Goal: Task Accomplishment & Management: Use online tool/utility

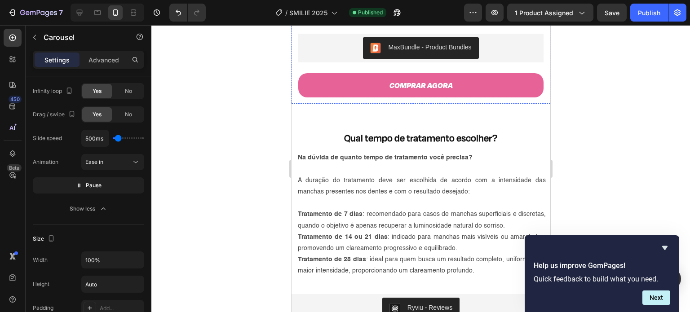
scroll to position [335, 0]
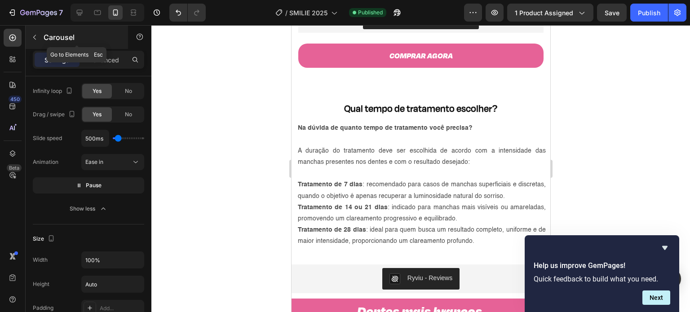
click at [37, 31] on button "button" at bounding box center [34, 37] width 14 height 14
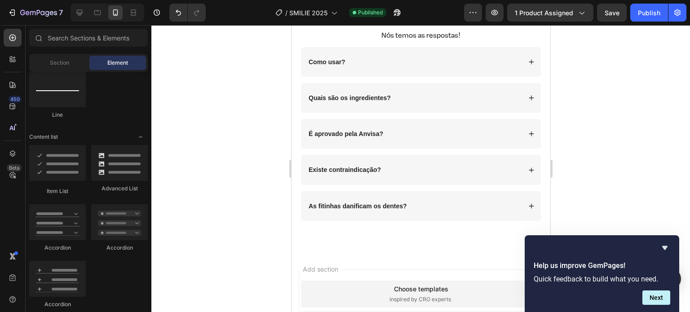
scroll to position [2490, 0]
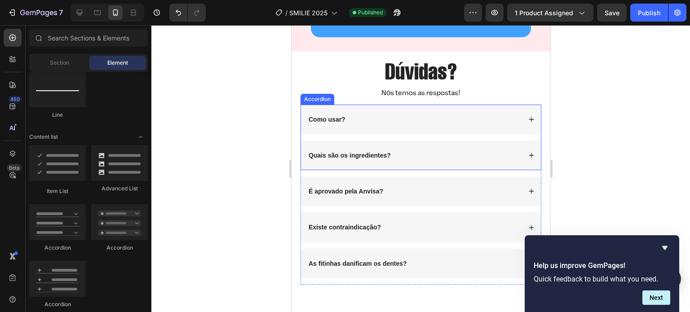
click at [391, 116] on div "Como usar?" at bounding box center [414, 119] width 214 height 11
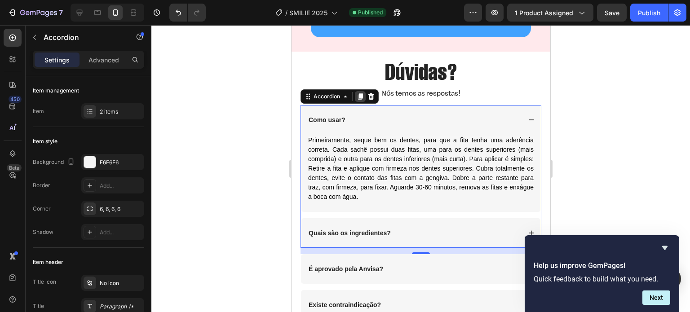
click at [360, 94] on icon at bounding box center [360, 96] width 5 height 6
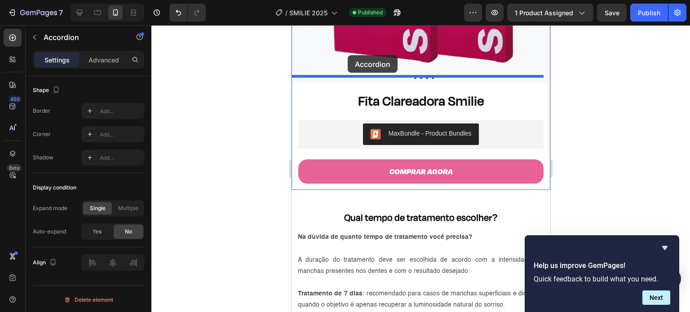
scroll to position [206, 0]
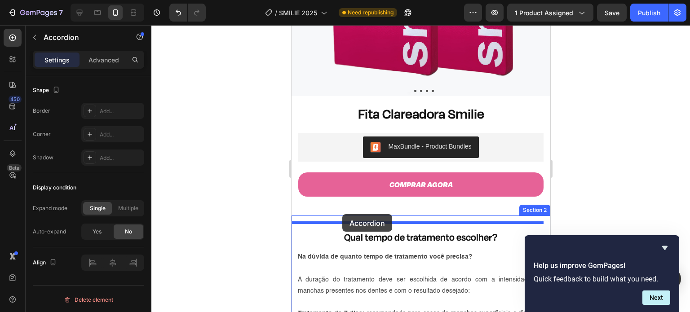
drag, startPoint x: 308, startPoint y: 244, endPoint x: 342, endPoint y: 214, distance: 45.2
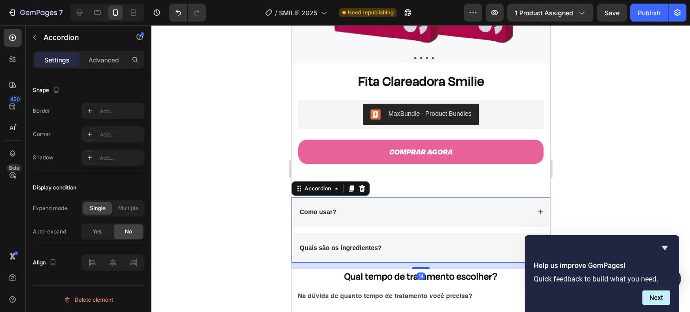
scroll to position [241, 0]
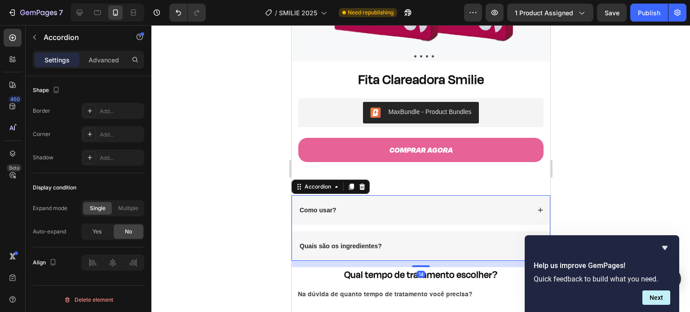
click at [328, 207] on div "Como usar?" at bounding box center [318, 210] width 40 height 11
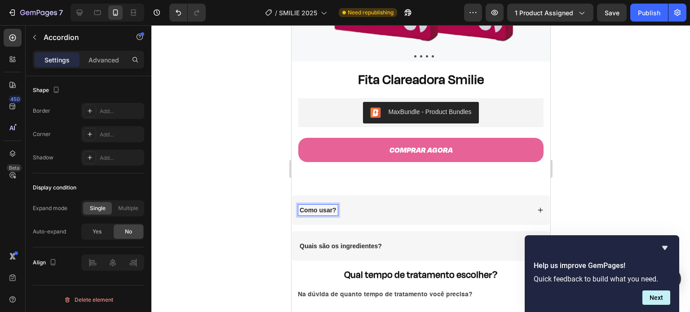
click at [324, 207] on strong "Como usar?" at bounding box center [317, 210] width 37 height 7
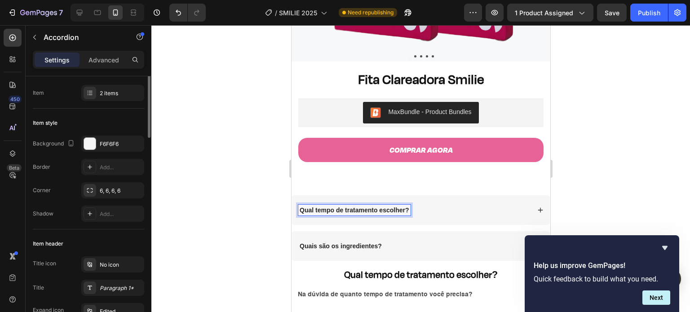
scroll to position [0, 0]
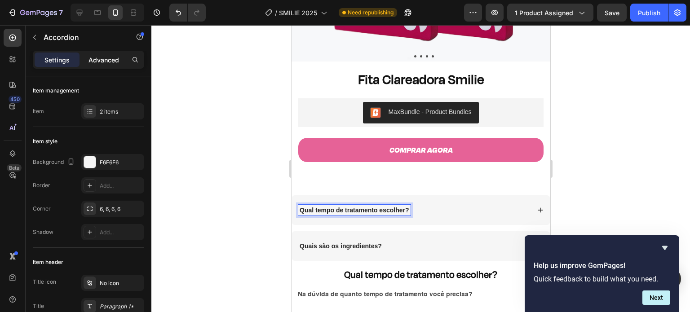
click at [93, 58] on p "Advanced" at bounding box center [103, 59] width 31 height 9
type input "100%"
type input "100"
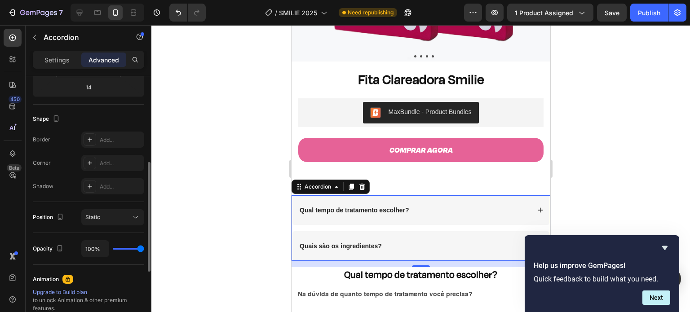
scroll to position [203, 0]
click at [410, 231] on div "Quais são os ingredientes?" at bounding box center [421, 246] width 258 height 30
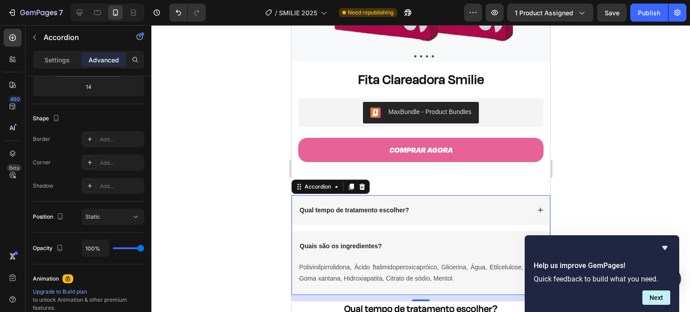
click at [410, 231] on div "Quais são os ingredientes?" at bounding box center [421, 246] width 258 height 30
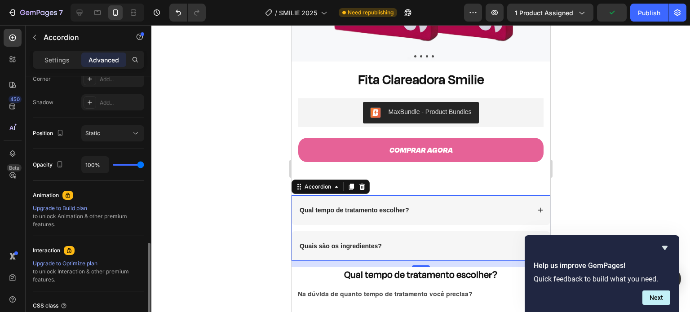
scroll to position [361, 0]
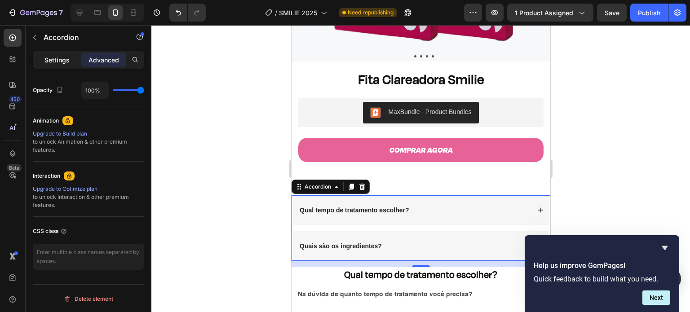
click at [59, 58] on p "Settings" at bounding box center [56, 59] width 25 height 9
type input "14"
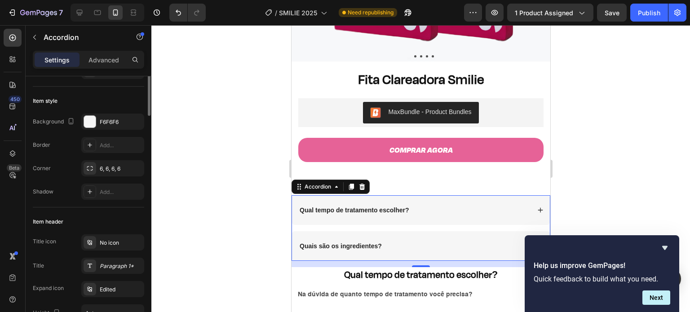
scroll to position [0, 0]
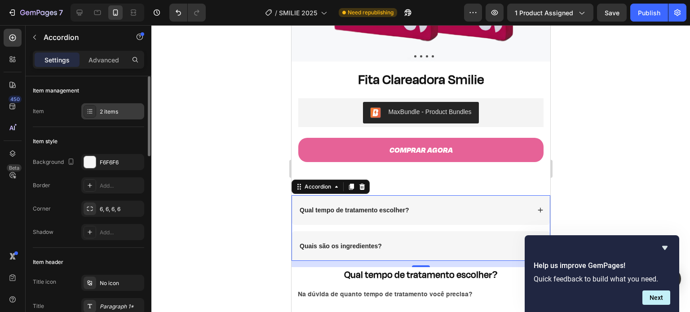
click at [101, 118] on div "2 items" at bounding box center [112, 111] width 63 height 16
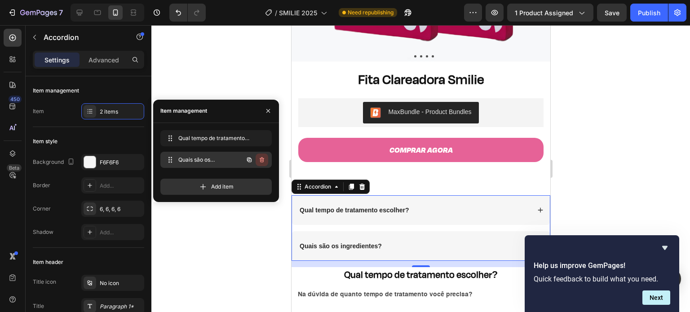
click at [263, 159] on icon "button" at bounding box center [261, 159] width 7 height 7
click at [263, 159] on div "Delete" at bounding box center [256, 160] width 17 height 8
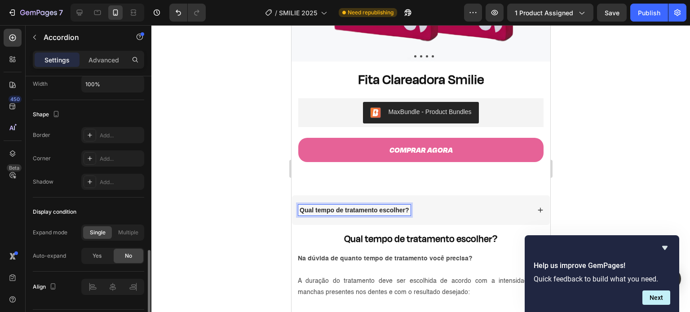
scroll to position [592, 0]
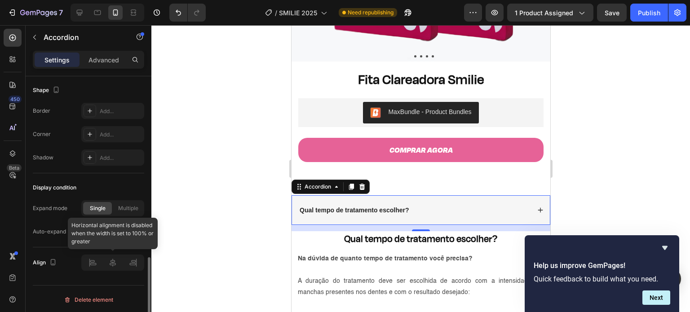
click at [111, 259] on div at bounding box center [112, 263] width 63 height 16
click at [99, 229] on span "Yes" at bounding box center [97, 232] width 9 height 8
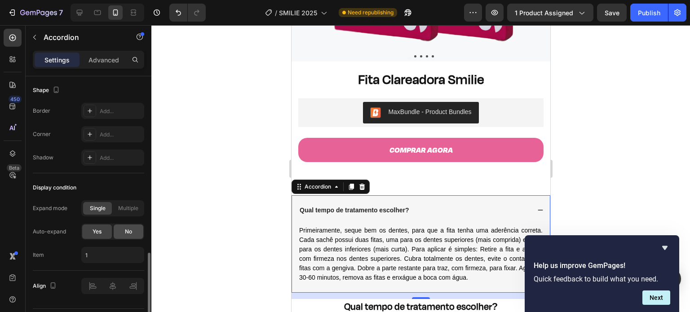
click at [125, 229] on span "No" at bounding box center [128, 232] width 7 height 8
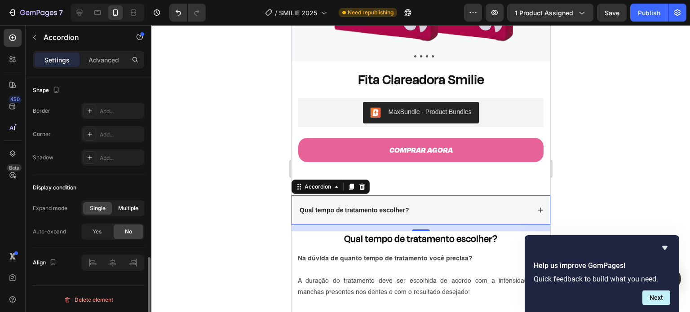
click at [125, 205] on span "Multiple" at bounding box center [128, 208] width 20 height 8
click at [105, 206] on span "Single" at bounding box center [98, 208] width 16 height 8
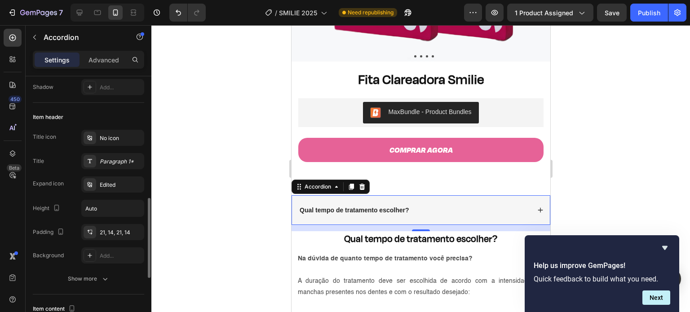
scroll to position [0, 0]
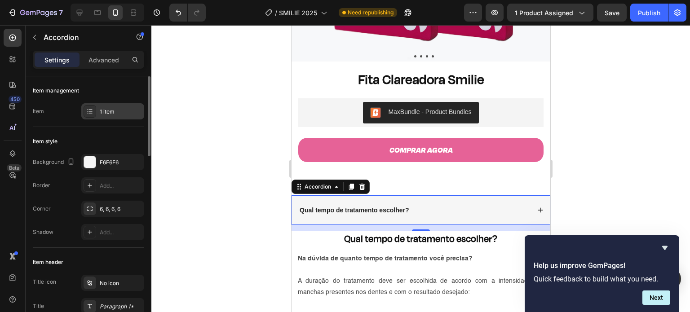
click at [106, 114] on div "1 item" at bounding box center [121, 112] width 42 height 8
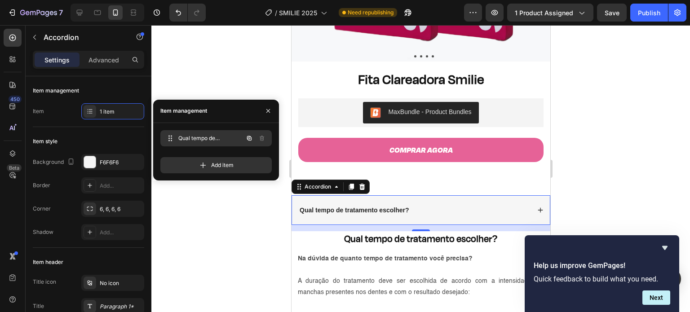
click at [202, 134] on span "Qual tempo de tratamento escolher?" at bounding box center [203, 138] width 51 height 8
click at [96, 54] on div "Advanced" at bounding box center [103, 60] width 45 height 14
type input "100%"
type input "100"
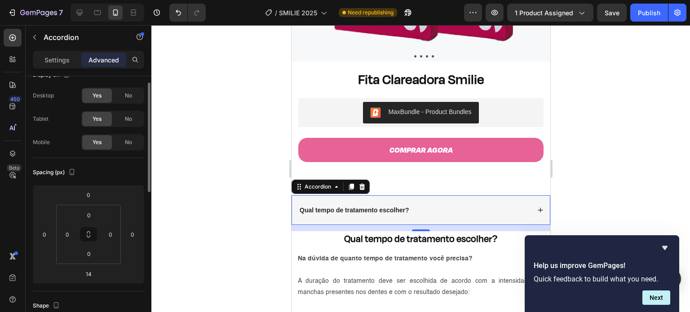
scroll to position [14, 0]
click at [538, 208] on icon at bounding box center [540, 210] width 5 height 5
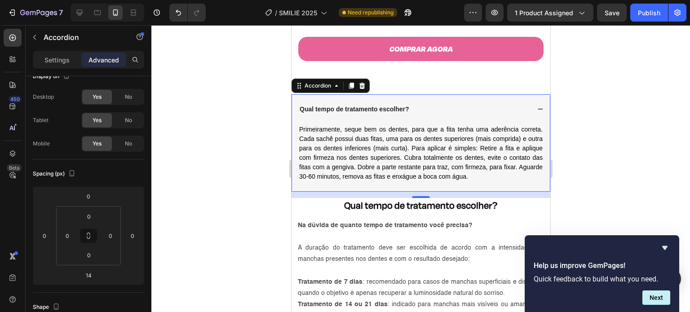
scroll to position [350, 0]
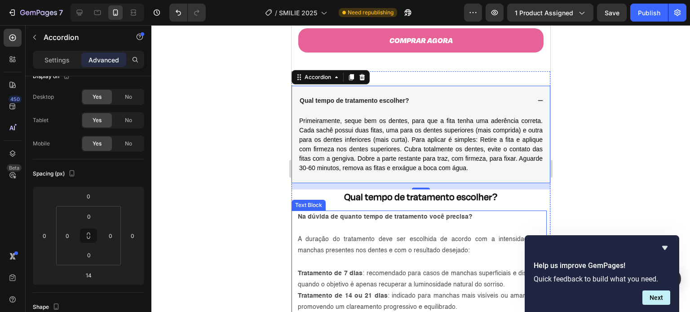
click at [393, 234] on p "A duração do tratamento deve ser escolhida de acordo com a intensidade das manc…" at bounding box center [421, 245] width 248 height 22
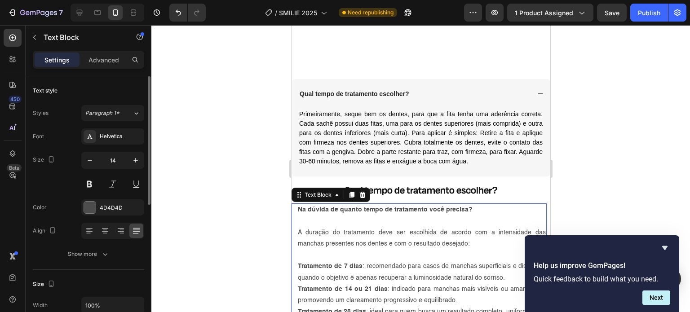
scroll to position [410, 0]
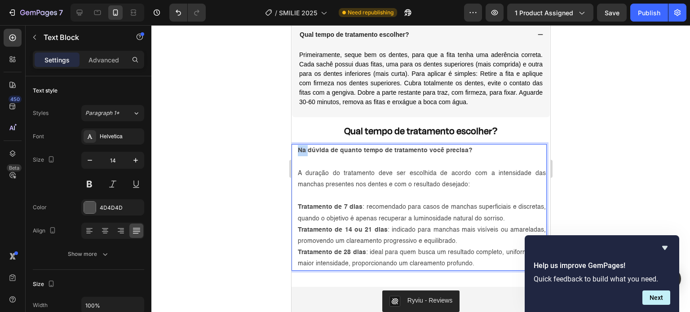
click at [299, 150] on strong "Na dúvida de quanto tempo de tratamento você precisa?" at bounding box center [384, 150] width 175 height 6
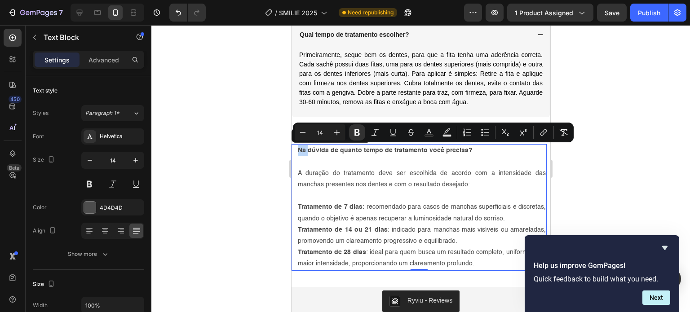
click at [298, 150] on strong "Na dúvida de quanto tempo de tratamento você precisa?" at bounding box center [384, 150] width 175 height 6
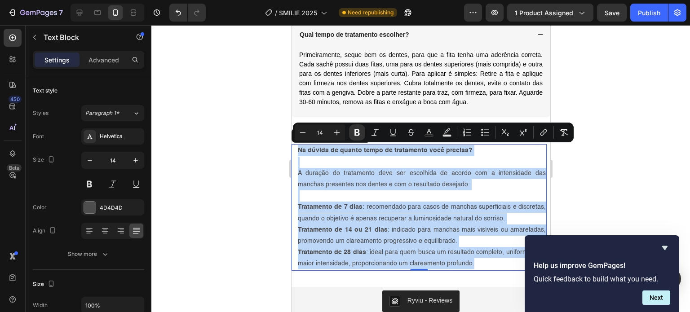
drag, startPoint x: 298, startPoint y: 150, endPoint x: 473, endPoint y: 259, distance: 206.4
click at [473, 259] on div "Na dúvida de quanto tempo de tratamento você precisa? A duração do tratamento d…" at bounding box center [421, 207] width 250 height 126
copy div "Na dúvida de quanto tempo de tratamento você precisa? A duração do tratamento d…"
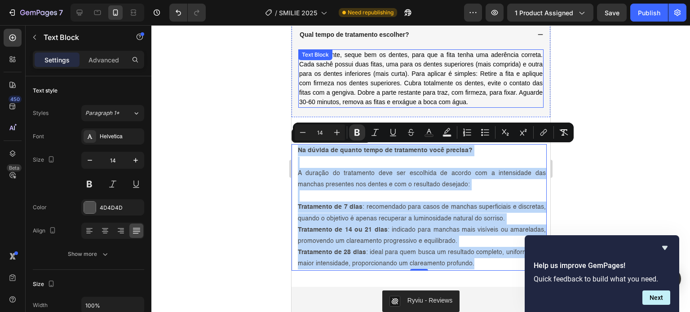
click at [397, 83] on span "Primeiramente, seque bem os dentes, para que a fita tenha uma aderência correta…" at bounding box center [420, 78] width 243 height 54
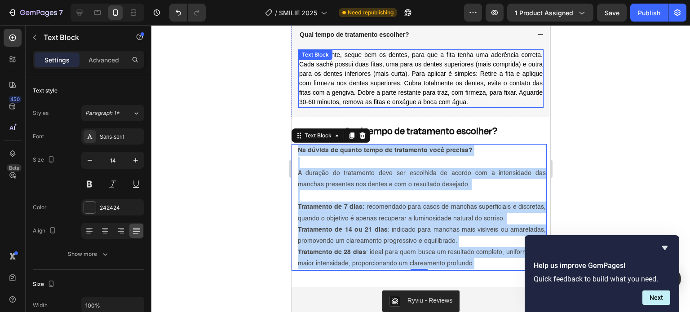
click at [397, 83] on span "Primeiramente, seque bem os dentes, para que a fita tenha uma aderência correta…" at bounding box center [420, 78] width 243 height 54
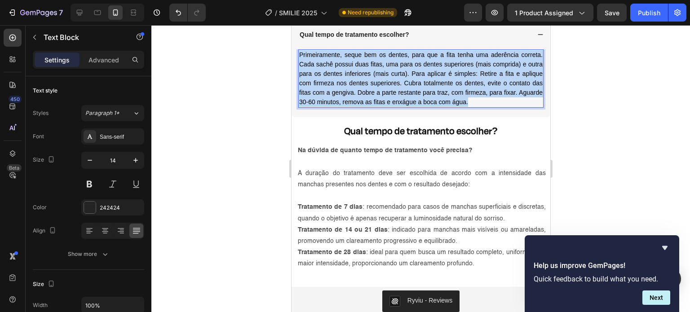
click at [397, 83] on span "Primeiramente, seque bem os dentes, para que a fita tenha uma aderência correta…" at bounding box center [420, 78] width 243 height 54
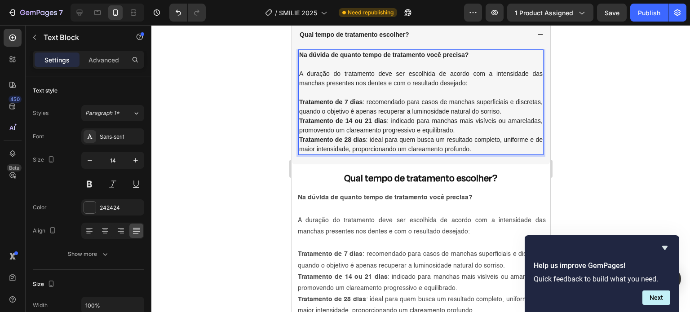
scroll to position [345, 0]
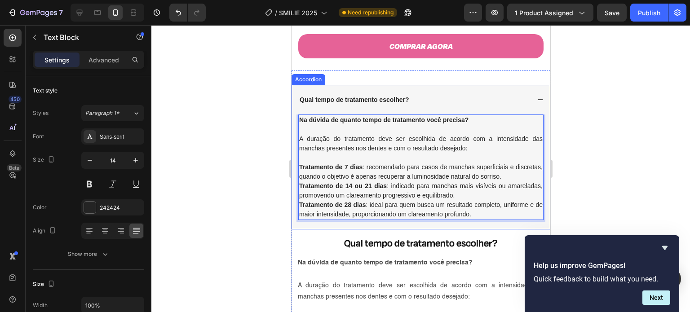
click at [525, 95] on div "Qual tempo de tratamento escolher?" at bounding box center [421, 100] width 258 height 30
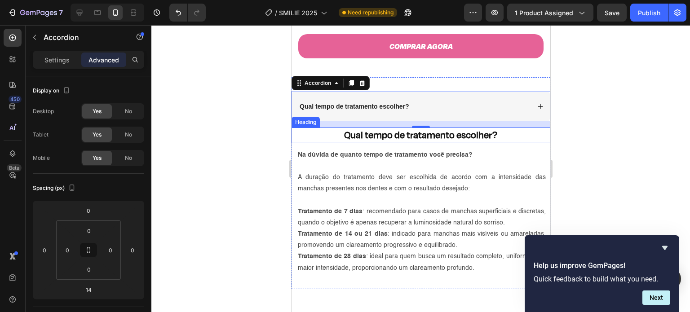
click at [504, 130] on h2 "Qual tempo de tratamento escolher?" at bounding box center [420, 135] width 259 height 15
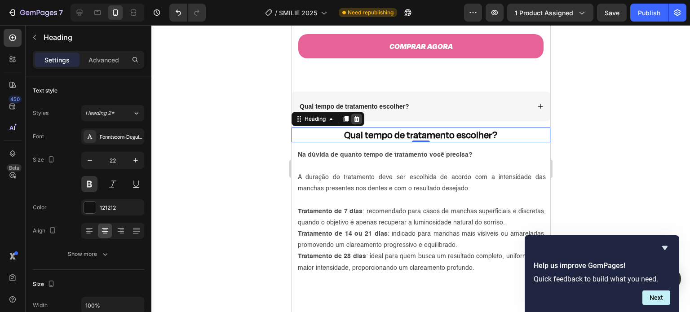
click at [358, 116] on icon at bounding box center [357, 119] width 6 height 6
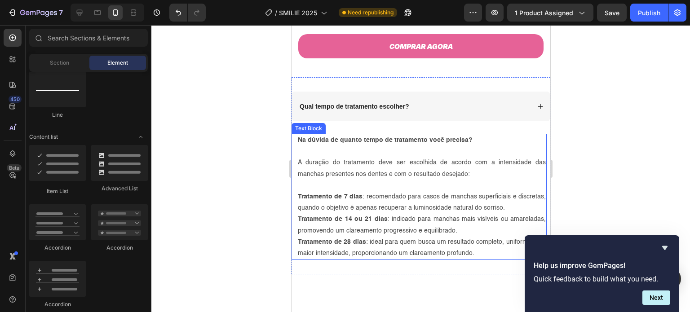
click at [487, 135] on p "Na dúvida de quanto tempo de tratamento você precisa?" at bounding box center [421, 140] width 248 height 11
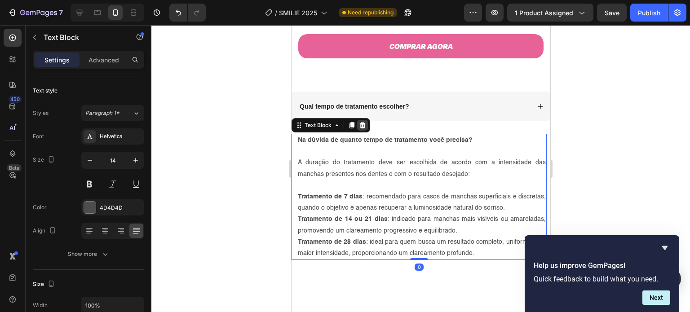
click at [361, 122] on icon at bounding box center [362, 125] width 6 height 6
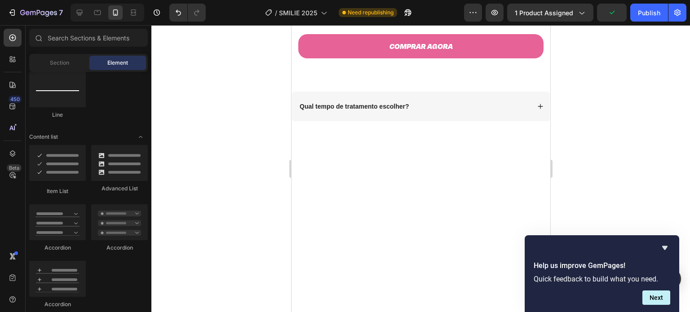
click at [460, 159] on div at bounding box center [420, 164] width 259 height 45
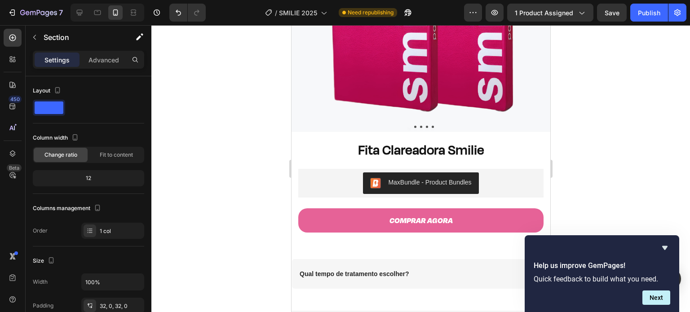
scroll to position [242, 0]
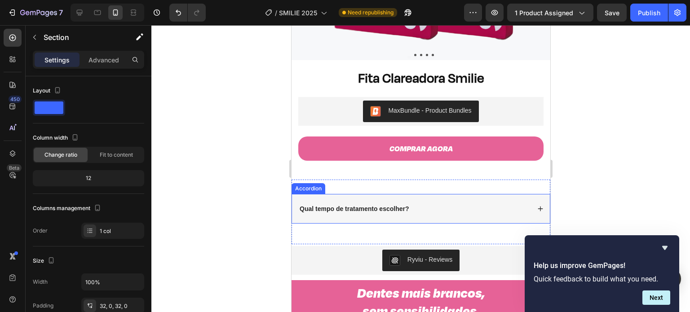
click at [438, 203] on div "Qual tempo de tratamento escolher?" at bounding box center [414, 208] width 232 height 11
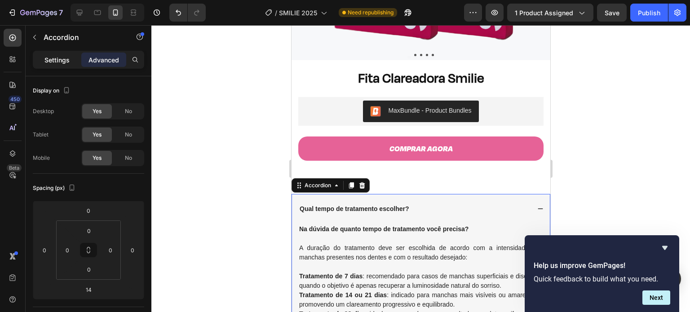
click at [54, 53] on div "Settings" at bounding box center [57, 60] width 45 height 14
type input "14"
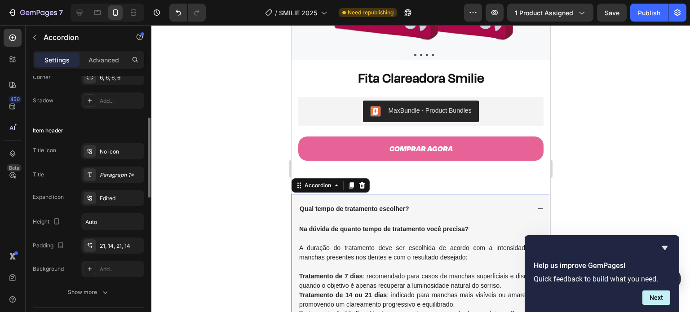
scroll to position [133, 0]
click at [111, 170] on div "Paragraph 1*" at bounding box center [121, 174] width 42 height 8
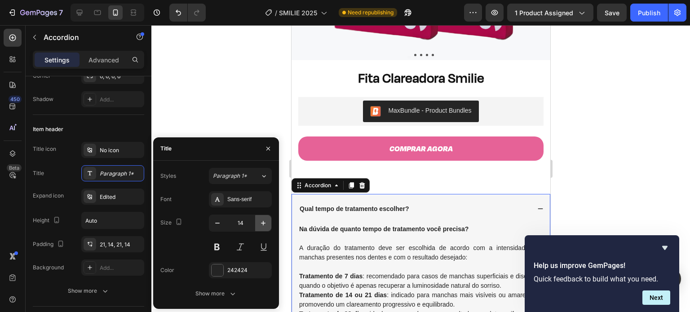
click at [263, 223] on icon "button" at bounding box center [263, 223] width 4 height 4
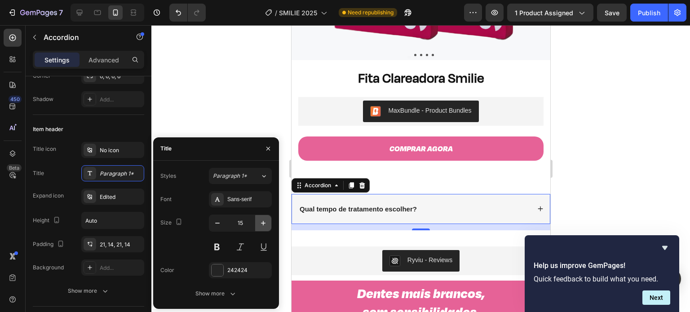
click at [263, 223] on icon "button" at bounding box center [263, 223] width 4 height 4
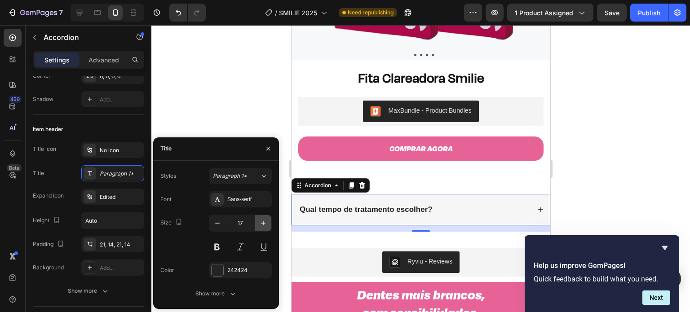
click at [263, 223] on icon "button" at bounding box center [263, 223] width 4 height 4
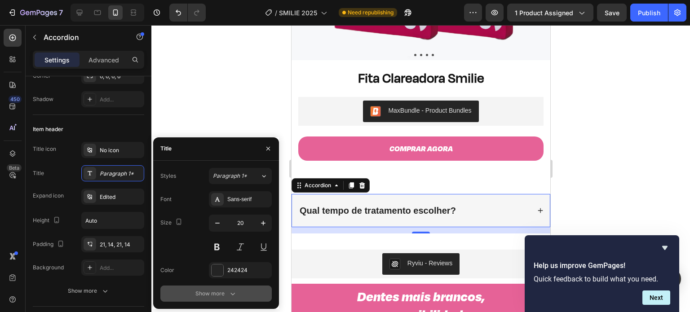
click at [233, 297] on icon "button" at bounding box center [232, 293] width 9 height 9
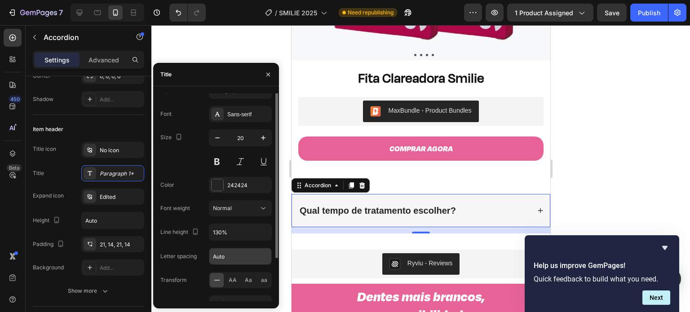
scroll to position [0, 0]
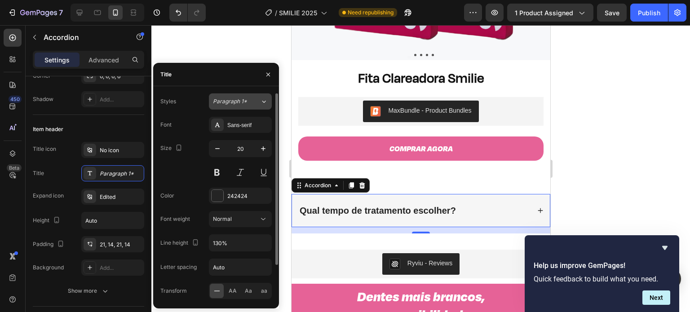
click at [257, 106] on button "Paragraph 1*" at bounding box center [240, 101] width 63 height 16
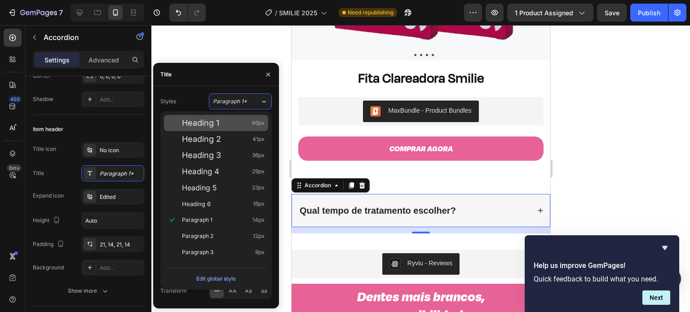
click at [223, 124] on div "Heading 1 46px" at bounding box center [223, 123] width 83 height 9
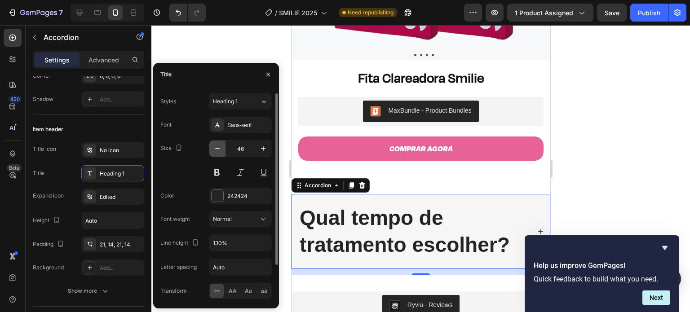
click at [219, 150] on icon "button" at bounding box center [217, 148] width 9 height 9
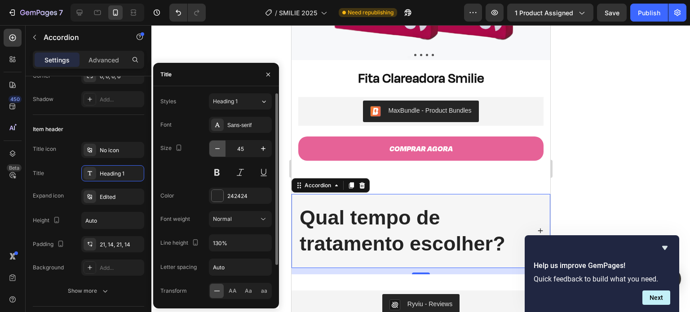
click at [219, 150] on icon "button" at bounding box center [217, 148] width 9 height 9
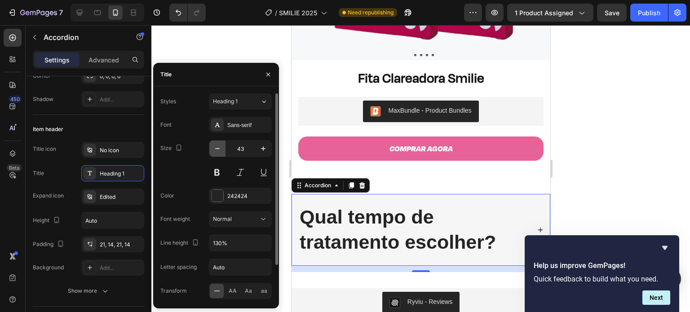
click at [219, 150] on icon "button" at bounding box center [217, 148] width 9 height 9
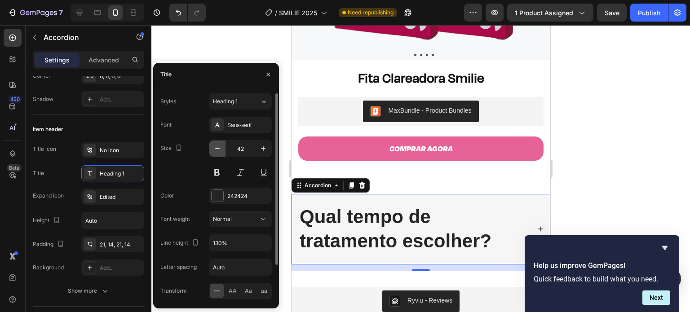
click at [219, 150] on icon "button" at bounding box center [217, 148] width 9 height 9
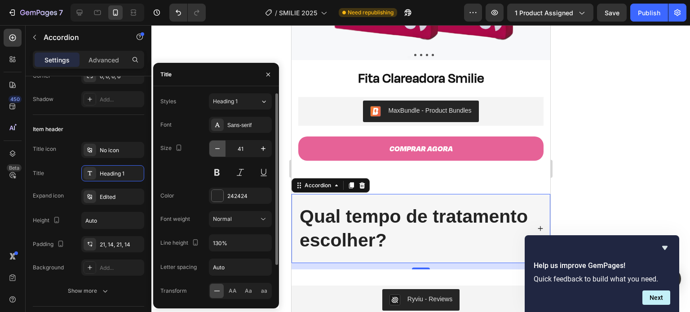
click at [219, 150] on icon "button" at bounding box center [217, 148] width 9 height 9
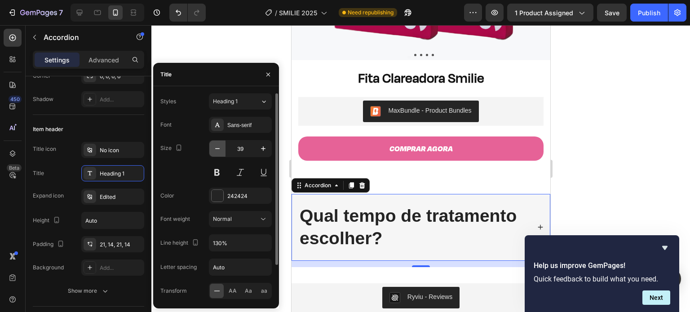
click at [219, 150] on icon "button" at bounding box center [217, 148] width 9 height 9
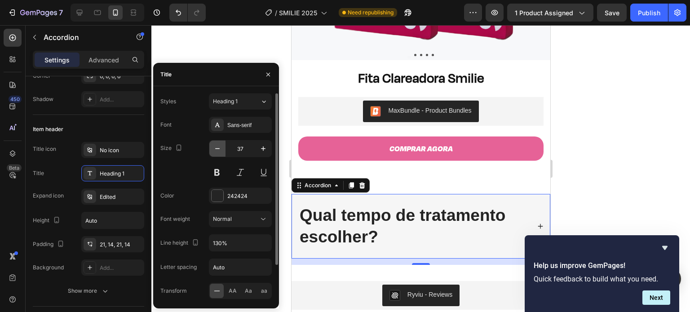
click at [219, 150] on icon "button" at bounding box center [217, 148] width 9 height 9
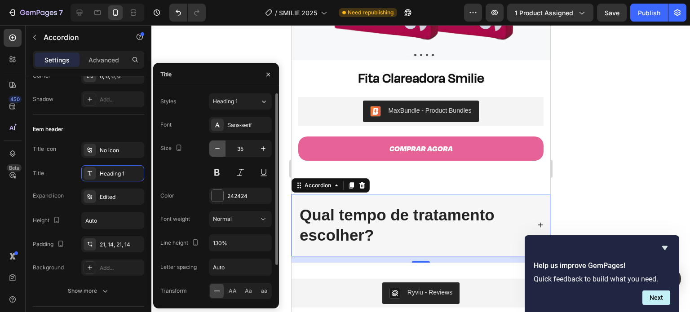
click at [219, 150] on icon "button" at bounding box center [217, 148] width 9 height 9
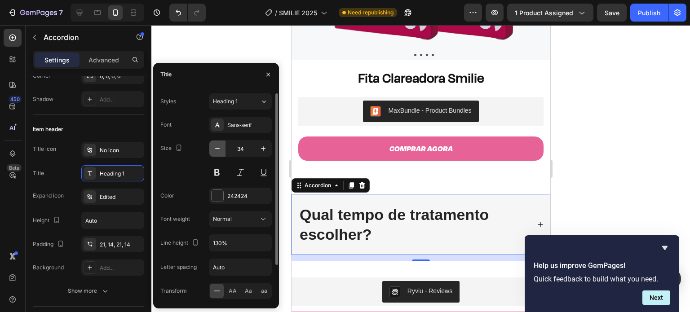
click at [219, 150] on icon "button" at bounding box center [217, 148] width 9 height 9
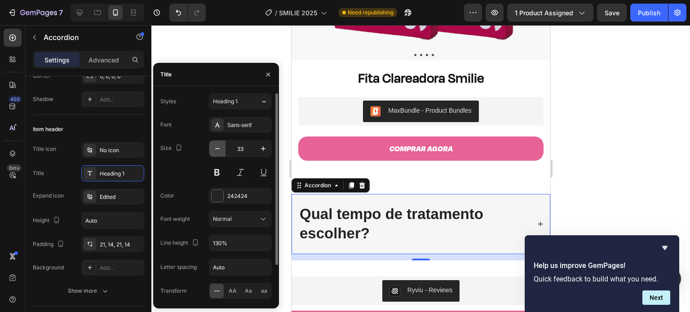
click at [219, 150] on icon "button" at bounding box center [217, 148] width 9 height 9
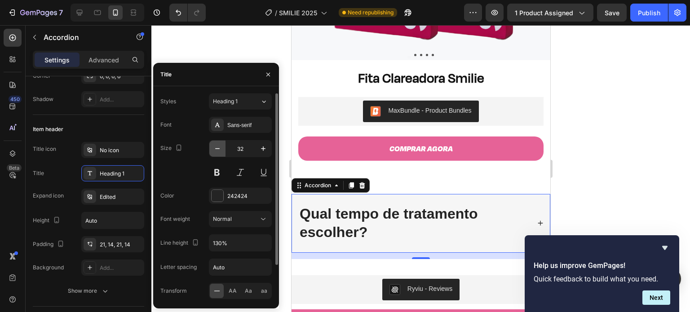
click at [219, 150] on icon "button" at bounding box center [217, 148] width 9 height 9
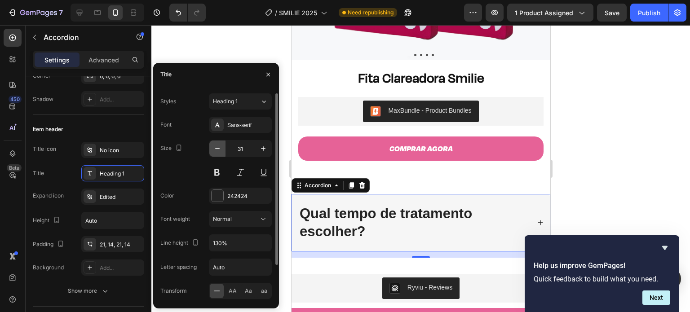
click at [219, 150] on icon "button" at bounding box center [217, 148] width 9 height 9
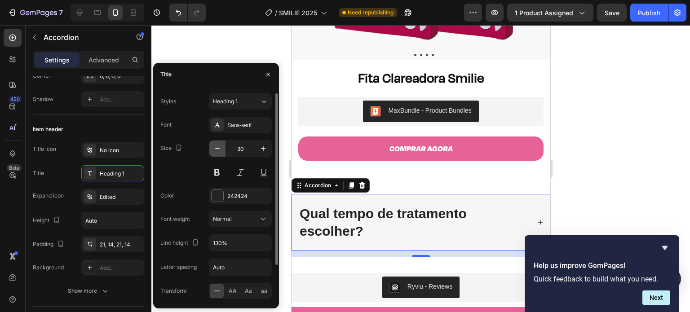
click at [219, 150] on icon "button" at bounding box center [217, 148] width 9 height 9
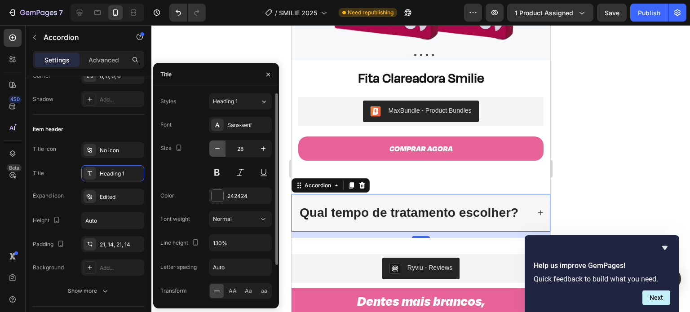
click at [219, 150] on icon "button" at bounding box center [217, 148] width 9 height 9
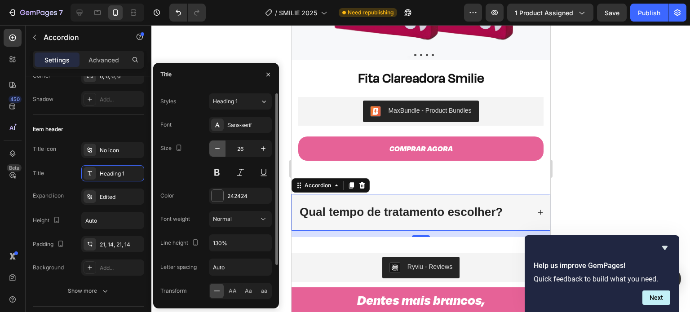
click at [219, 150] on icon "button" at bounding box center [217, 148] width 9 height 9
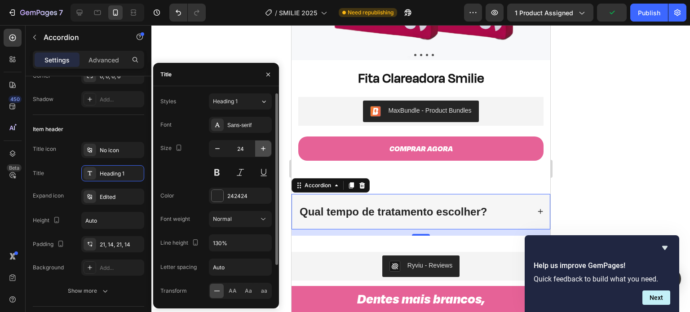
click at [262, 146] on icon "button" at bounding box center [263, 148] width 9 height 9
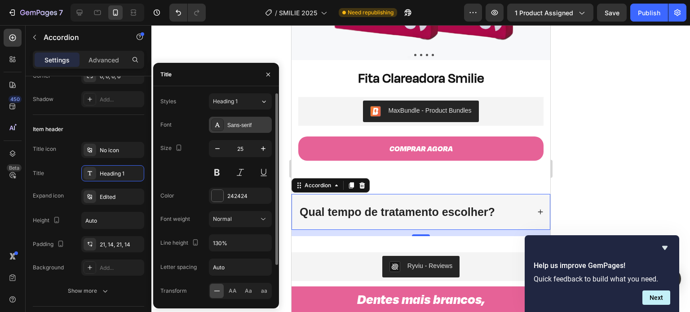
click at [246, 125] on div "Sans-serif" at bounding box center [248, 125] width 42 height 8
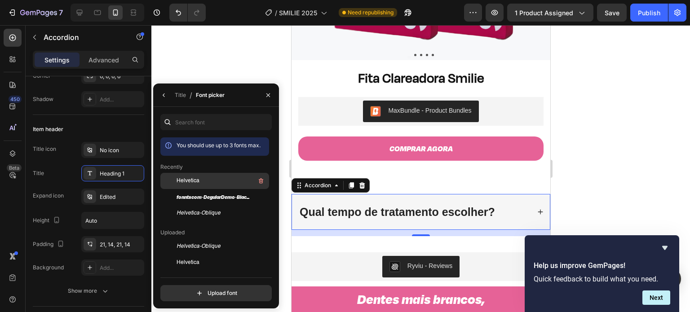
click at [209, 182] on div "Helvetica" at bounding box center [222, 181] width 91 height 11
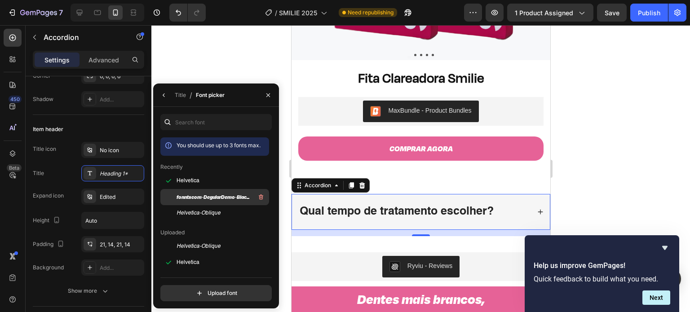
click at [210, 197] on span "fonntscom-DegularDemo-BlackItalic" at bounding box center [214, 197] width 75 height 8
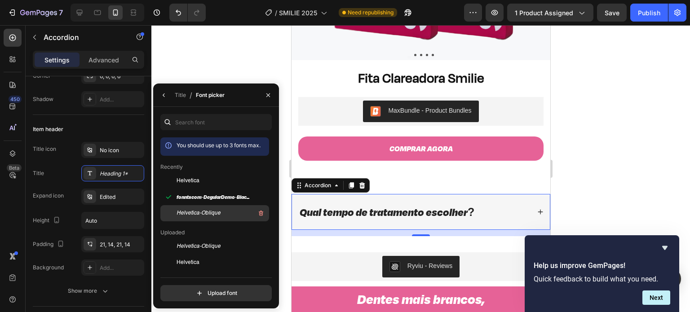
click at [209, 212] on span "Helvetica-Oblique" at bounding box center [199, 213] width 44 height 8
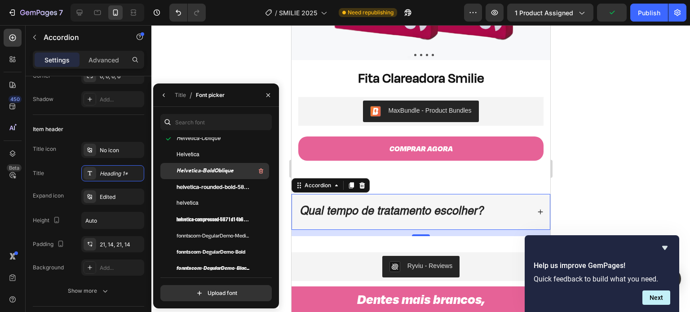
scroll to position [113, 0]
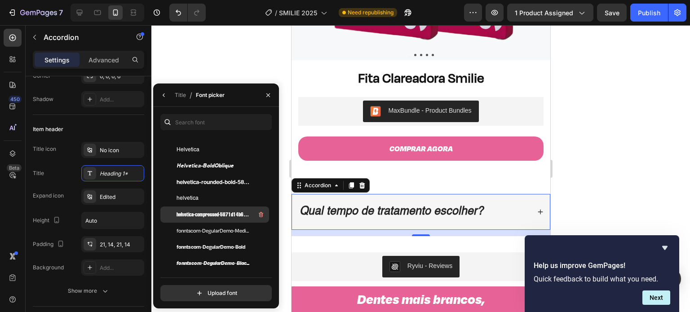
click at [204, 212] on span "helvetica-compressed-5871d14b6903a" at bounding box center [214, 215] width 75 height 8
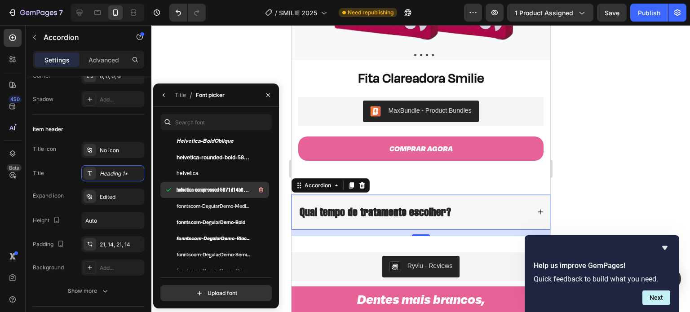
scroll to position [138, 0]
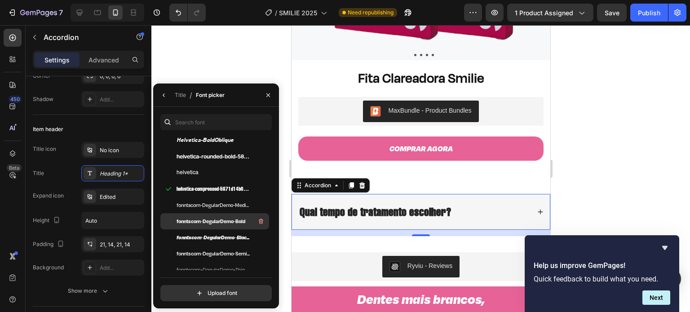
click at [205, 220] on span "fonntscom-DegularDemo-Bold" at bounding box center [211, 221] width 69 height 8
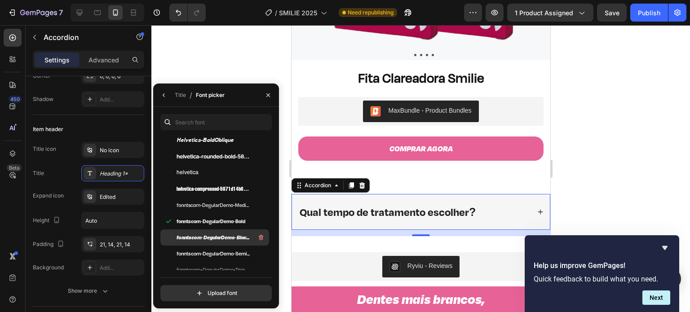
click at [206, 237] on span "fonntscom-DegularDemo-BlackItalic" at bounding box center [214, 238] width 75 height 8
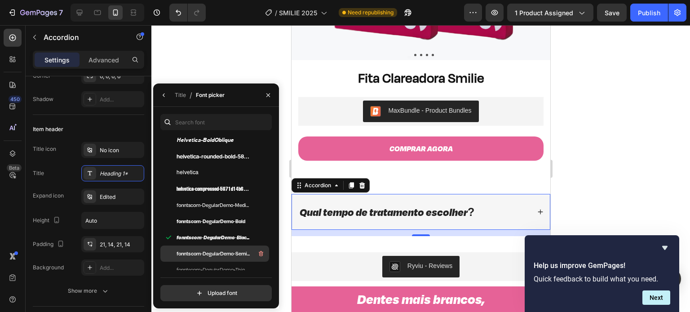
click at [208, 251] on span "fonntscom-DegularDemo-Semibold" at bounding box center [214, 254] width 75 height 8
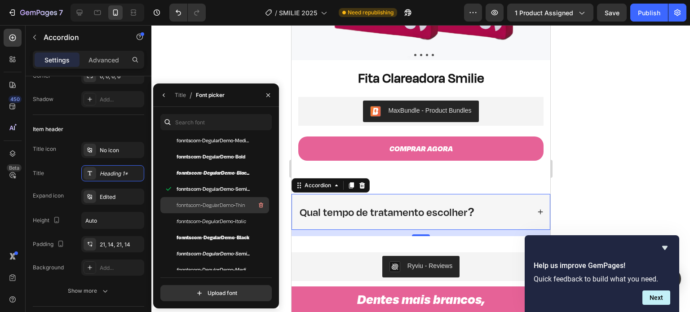
scroll to position [203, 0]
click at [214, 236] on span "fonntscom-DegularDemo-Black" at bounding box center [213, 237] width 73 height 8
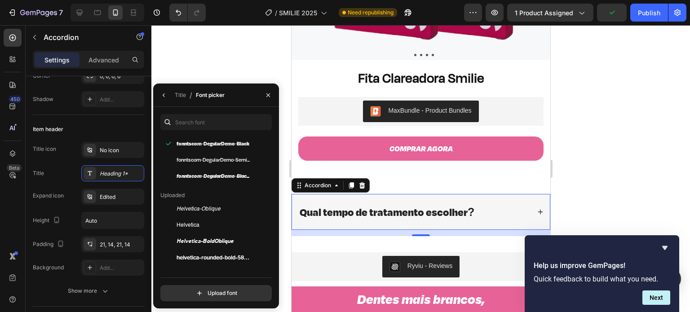
scroll to position [0, 0]
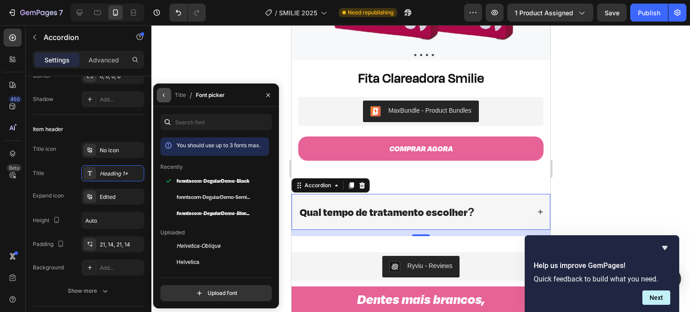
click at [164, 97] on icon "button" at bounding box center [163, 95] width 7 height 7
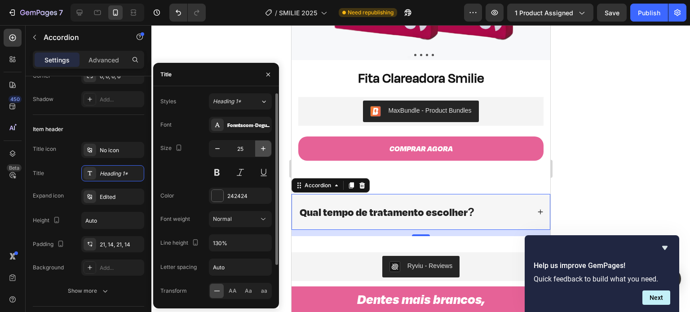
click at [266, 146] on icon "button" at bounding box center [263, 148] width 9 height 9
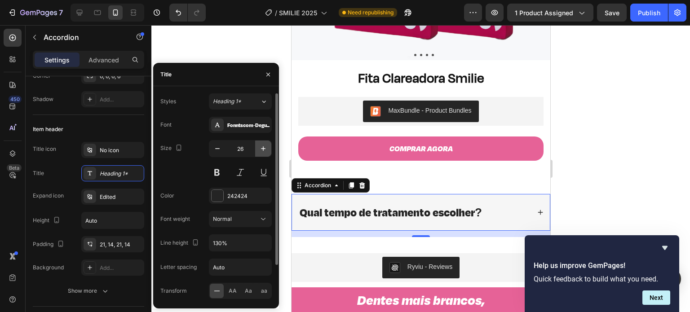
click at [266, 146] on icon "button" at bounding box center [263, 148] width 9 height 9
click at [217, 150] on icon "button" at bounding box center [217, 148] width 9 height 9
type input "26"
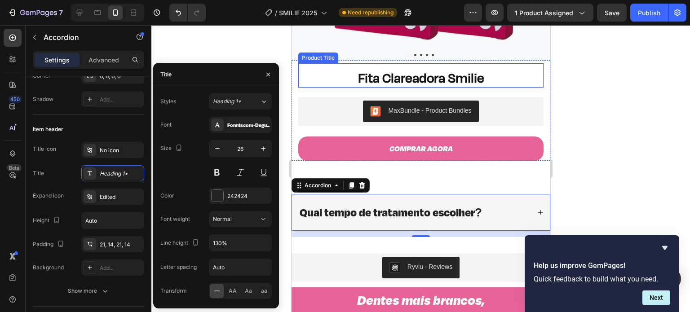
click at [442, 73] on h1 "Fita Clareadora Smilie" at bounding box center [420, 78] width 245 height 20
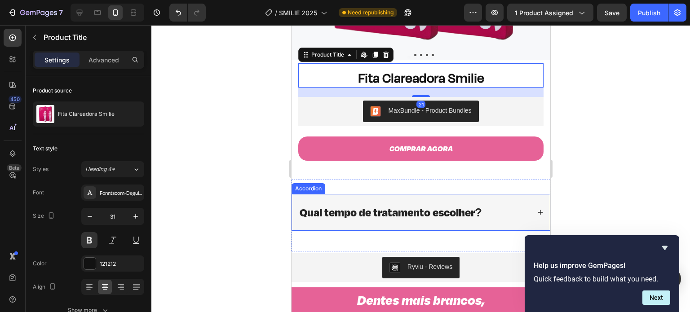
click at [433, 204] on strong "Qual tempo de tratamento escolher?" at bounding box center [390, 212] width 182 height 16
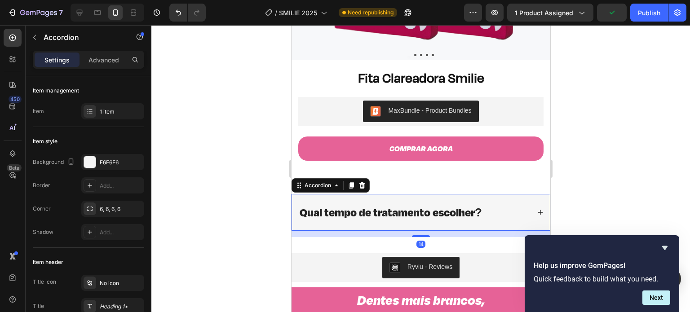
click at [340, 204] on strong "Qual tempo de tratamento escolher?" at bounding box center [390, 212] width 182 height 16
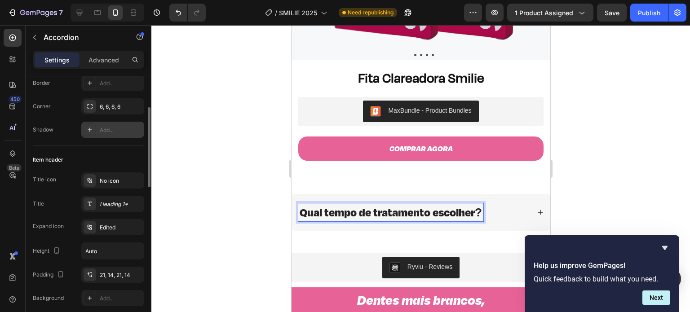
scroll to position [106, 0]
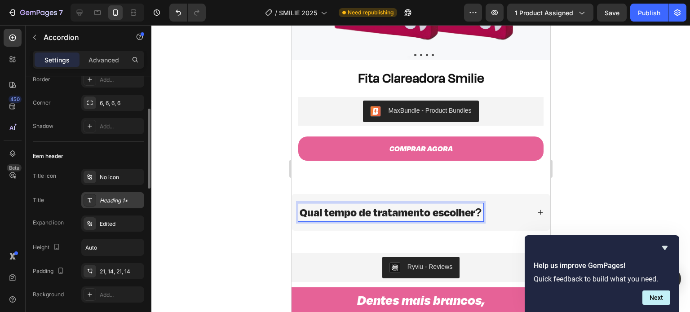
click at [128, 203] on div "Heading 1*" at bounding box center [121, 201] width 42 height 8
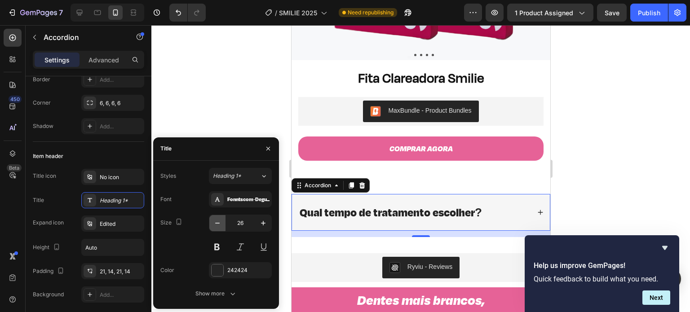
click at [218, 221] on icon "button" at bounding box center [217, 223] width 9 height 9
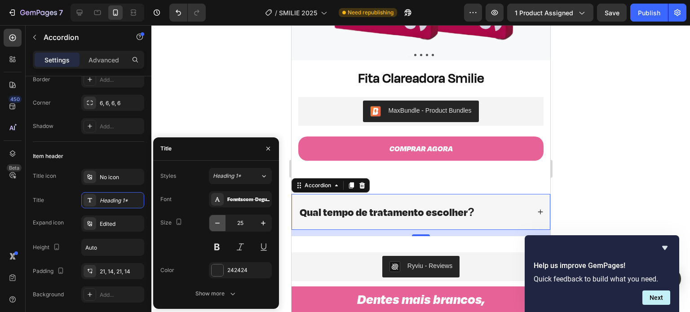
click at [218, 221] on icon "button" at bounding box center [217, 223] width 9 height 9
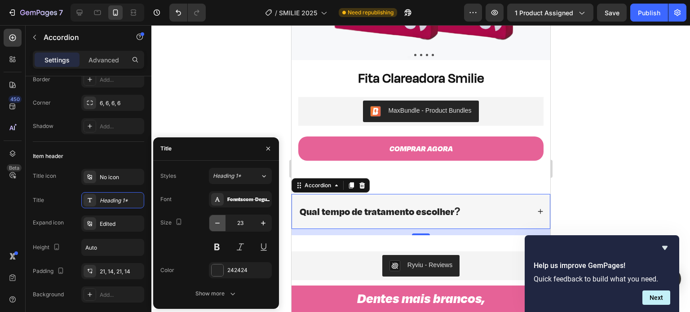
click at [218, 221] on icon "button" at bounding box center [217, 223] width 9 height 9
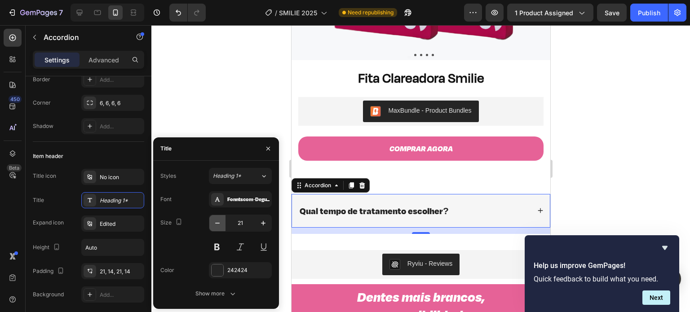
click at [218, 221] on icon "button" at bounding box center [217, 223] width 9 height 9
type input "20"
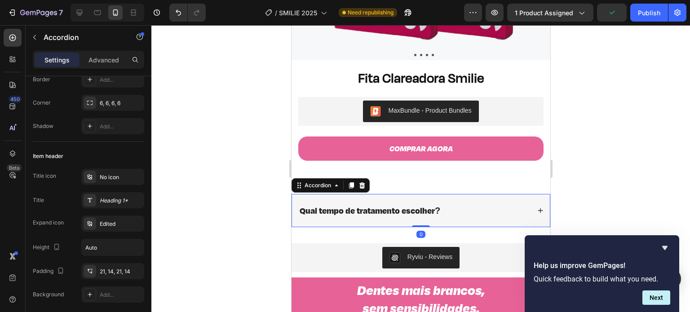
drag, startPoint x: 419, startPoint y: 225, endPoint x: 420, endPoint y: 216, distance: 9.1
click at [420, 216] on div "Qual tempo de tratamento escolher? Accordion 0" at bounding box center [420, 210] width 259 height 33
type input "100%"
type input "100"
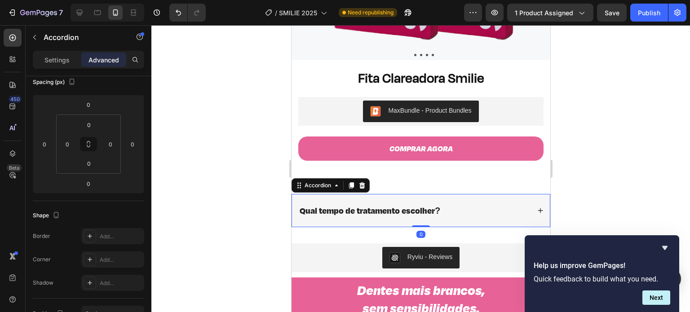
click at [537, 208] on icon at bounding box center [540, 211] width 6 height 6
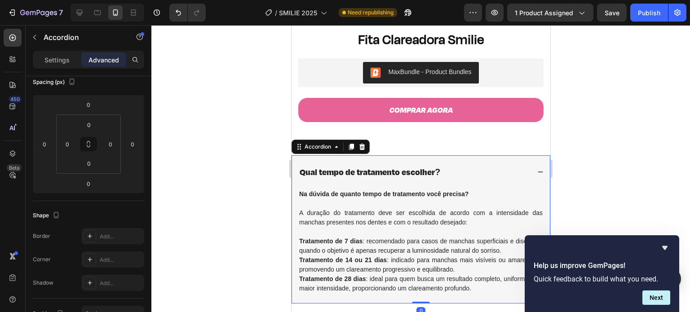
scroll to position [282, 0]
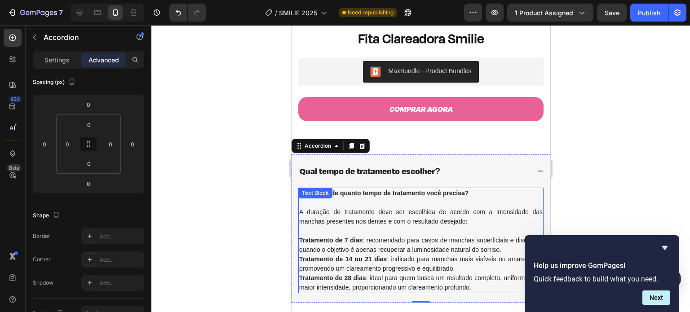
click at [421, 226] on p at bounding box center [420, 230] width 243 height 9
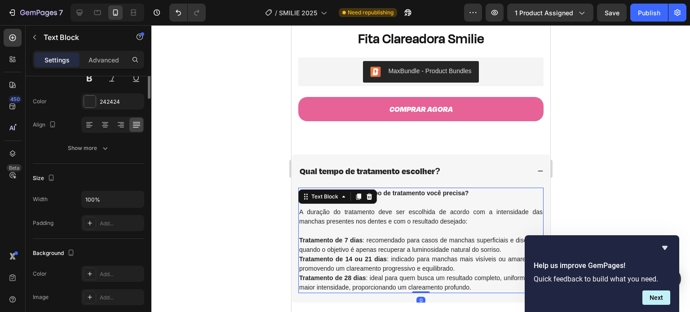
scroll to position [0, 0]
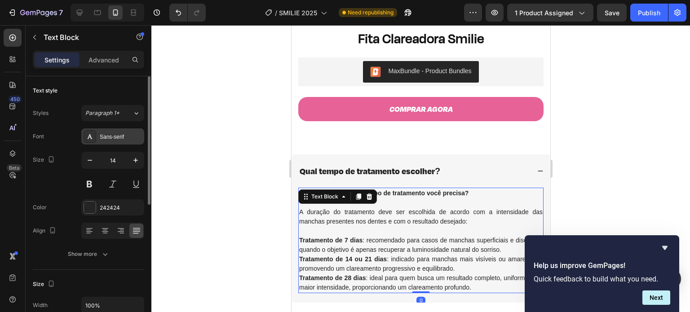
click at [113, 140] on div "Sans-serif" at bounding box center [121, 137] width 42 height 8
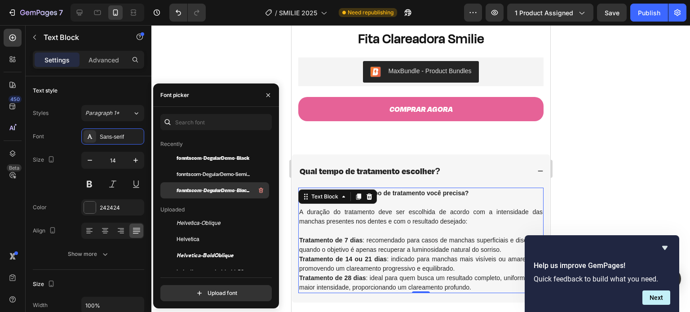
scroll to position [23, 0]
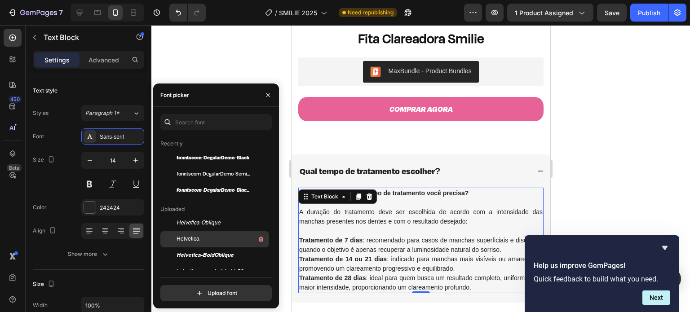
click at [209, 237] on div "Helvetica" at bounding box center [222, 239] width 91 height 11
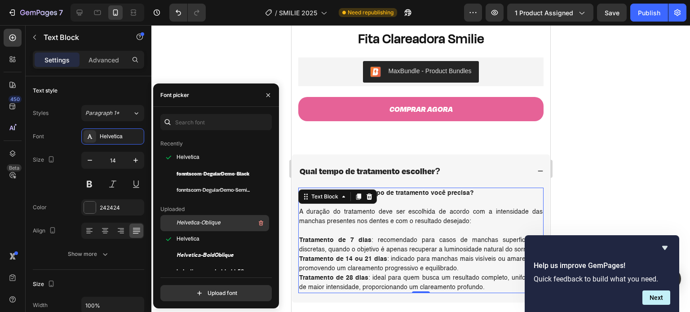
click at [208, 224] on span "Helvetica-Oblique" at bounding box center [199, 223] width 44 height 8
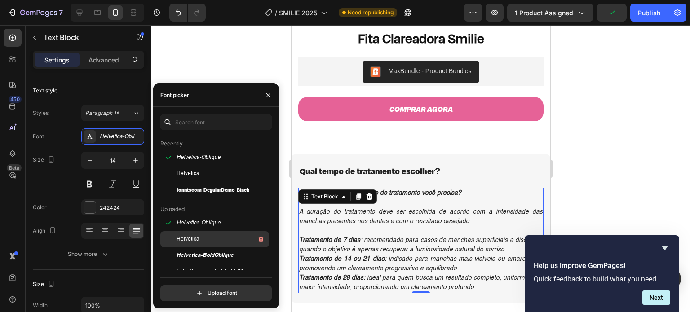
click at [207, 241] on div "Helvetica" at bounding box center [222, 239] width 91 height 11
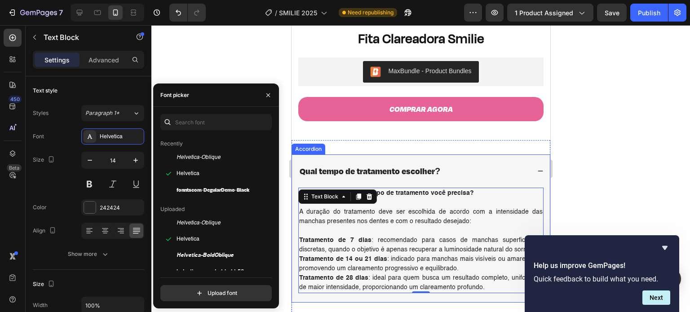
click at [522, 167] on div "Qual tempo de tratamento escolher?" at bounding box center [414, 171] width 232 height 14
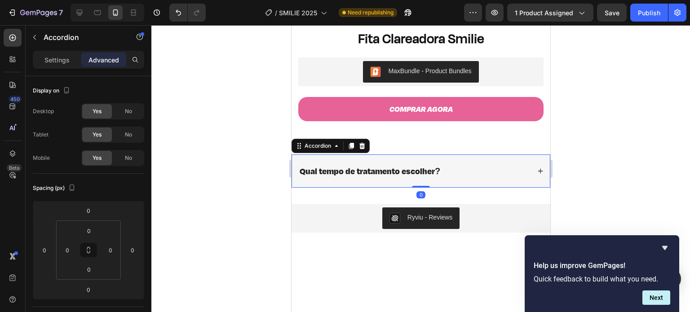
click at [637, 158] on div at bounding box center [420, 168] width 539 height 287
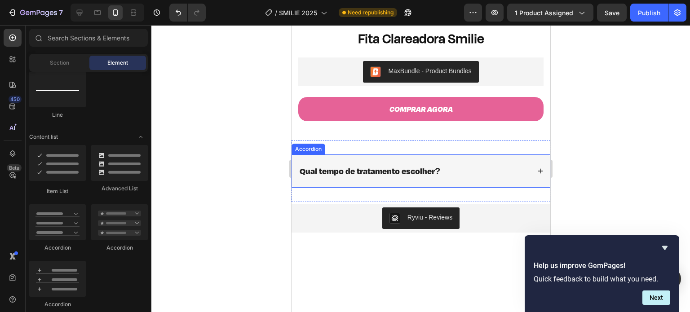
click at [448, 164] on div "Qual tempo de tratamento escolher?" at bounding box center [414, 171] width 232 height 14
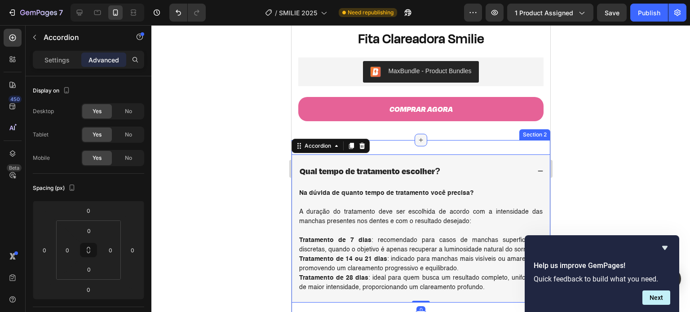
click at [420, 139] on div at bounding box center [420, 140] width 13 height 13
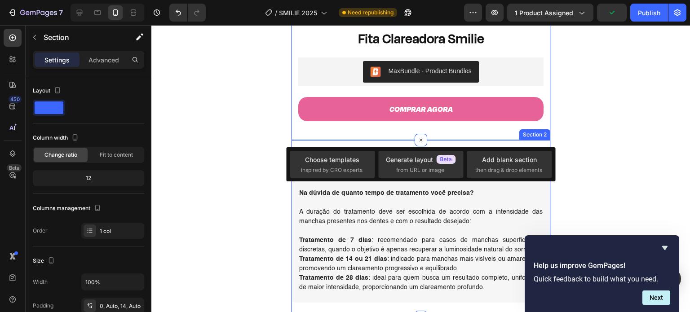
click at [441, 143] on div "Qual tempo de tratamento escolher? Na dúvida de quanto tempo de tratamento você…" at bounding box center [420, 228] width 259 height 177
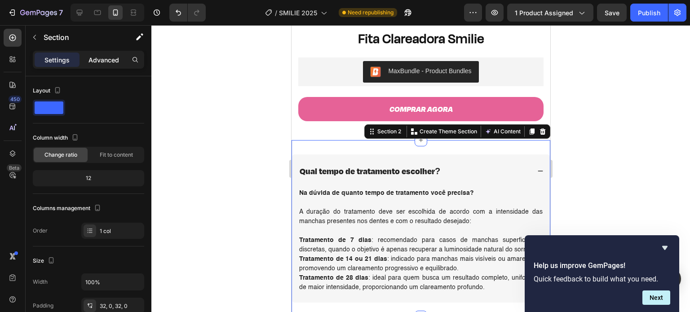
click at [106, 55] on p "Advanced" at bounding box center [103, 59] width 31 height 9
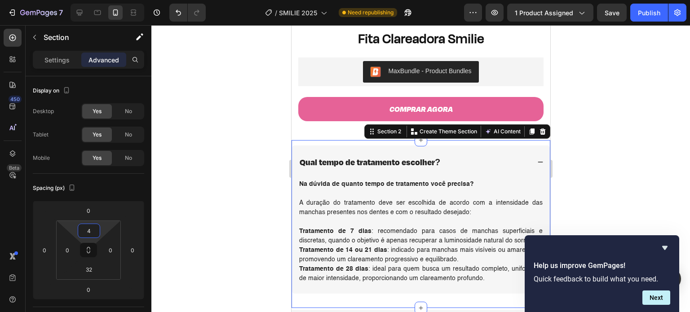
type input "0"
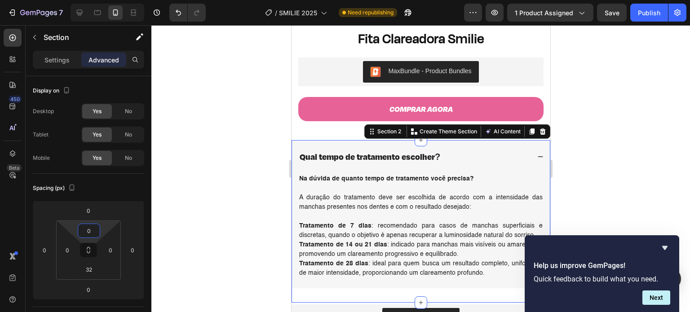
click at [94, 0] on html "7 / SMILIE 2025 Need republishing Preview 1 product assigned Save Publish 450 B…" at bounding box center [345, 0] width 690 height 0
click at [586, 104] on div at bounding box center [420, 168] width 539 height 287
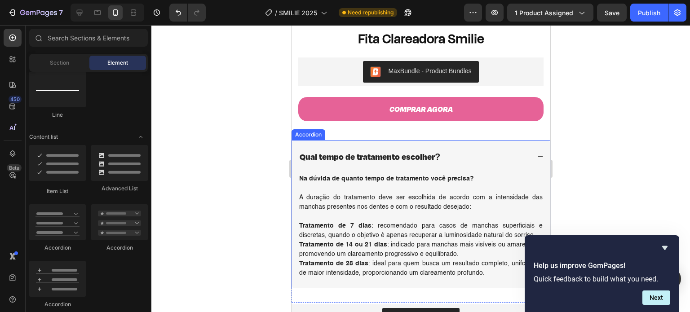
click at [529, 147] on div "Qual tempo de tratamento escolher?" at bounding box center [421, 156] width 258 height 33
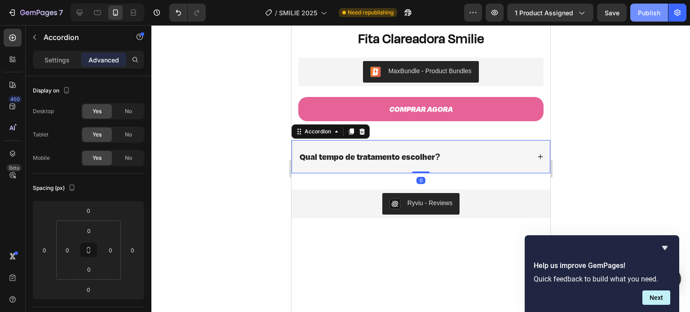
click at [647, 13] on div "Publish" at bounding box center [649, 12] width 22 height 9
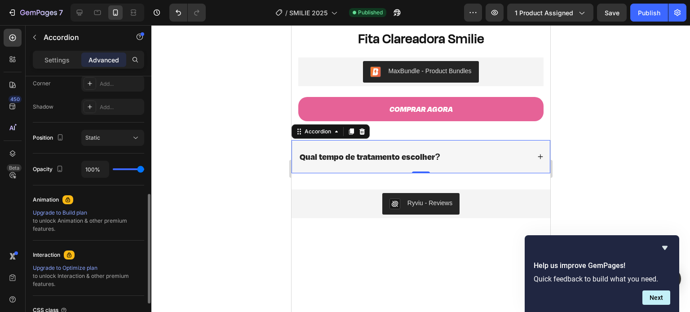
scroll to position [361, 0]
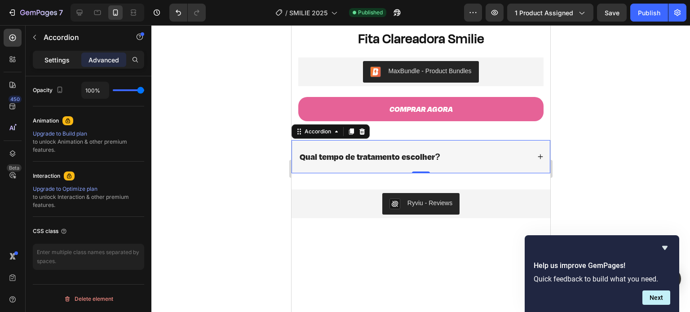
click at [63, 57] on p "Settings" at bounding box center [56, 59] width 25 height 9
type input "14"
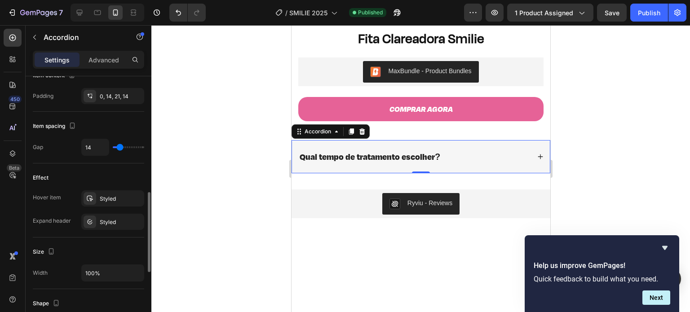
scroll to position [379, 0]
click at [110, 221] on div "Styled" at bounding box center [113, 222] width 26 height 8
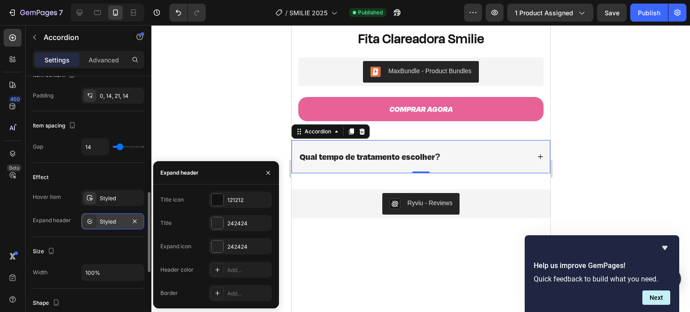
click at [110, 221] on div "Styled" at bounding box center [113, 222] width 26 height 8
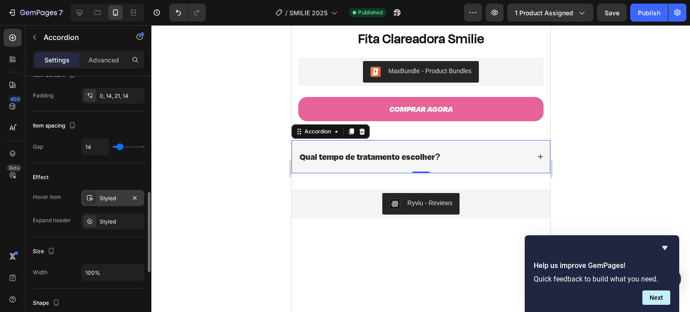
click at [104, 199] on div "Styled" at bounding box center [113, 199] width 26 height 8
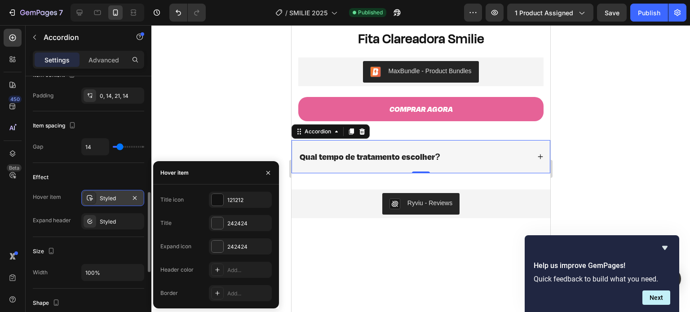
click at [104, 199] on div "Styled" at bounding box center [113, 199] width 26 height 8
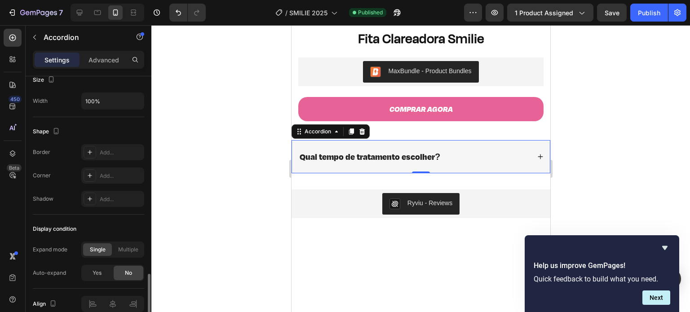
scroll to position [592, 0]
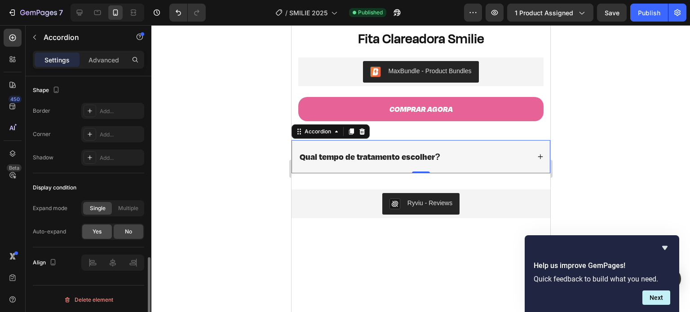
click at [99, 230] on span "Yes" at bounding box center [97, 232] width 9 height 8
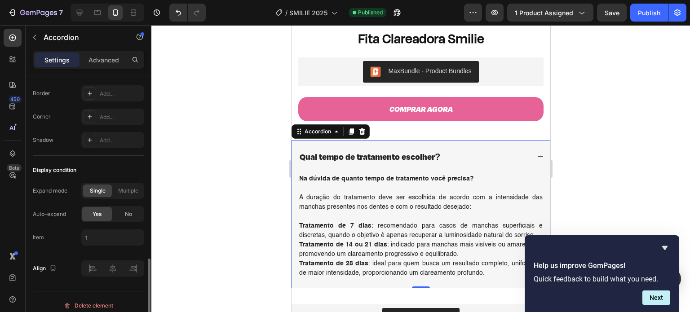
scroll to position [610, 0]
click at [125, 216] on span "No" at bounding box center [128, 214] width 7 height 8
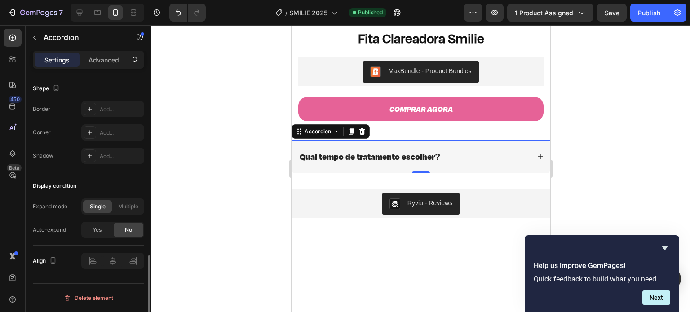
scroll to position [592, 0]
click at [121, 204] on span "Multiple" at bounding box center [128, 208] width 20 height 8
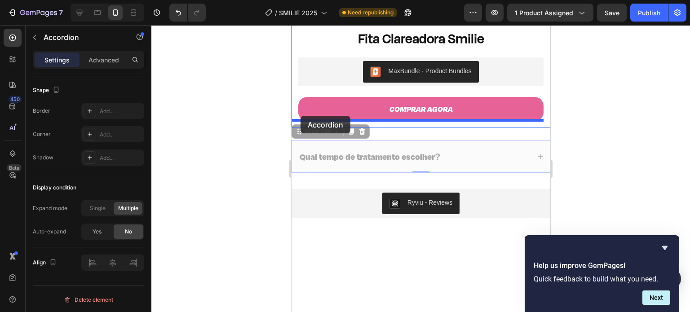
drag, startPoint x: 300, startPoint y: 124, endPoint x: 300, endPoint y: 116, distance: 7.6
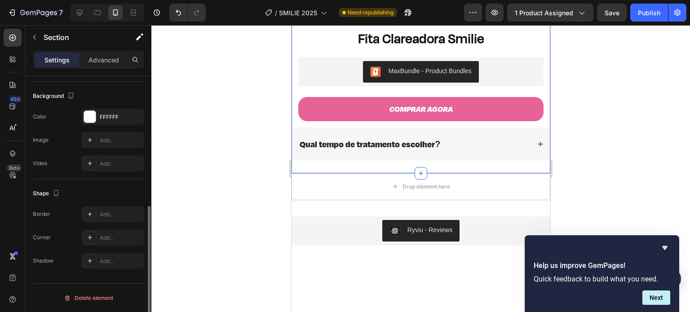
scroll to position [0, 0]
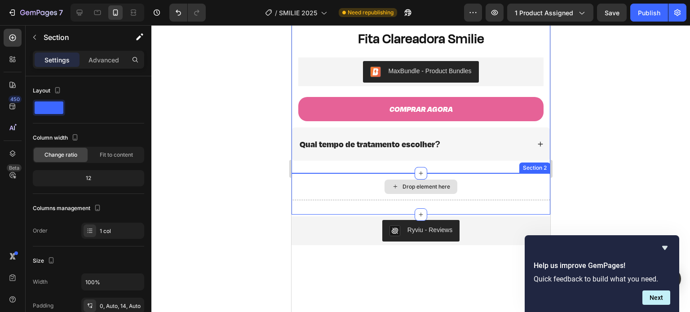
click at [489, 181] on div "Drop element here" at bounding box center [420, 186] width 259 height 27
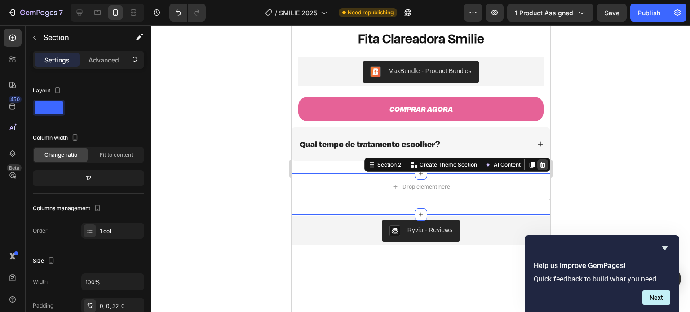
click at [539, 161] on icon at bounding box center [542, 164] width 7 height 7
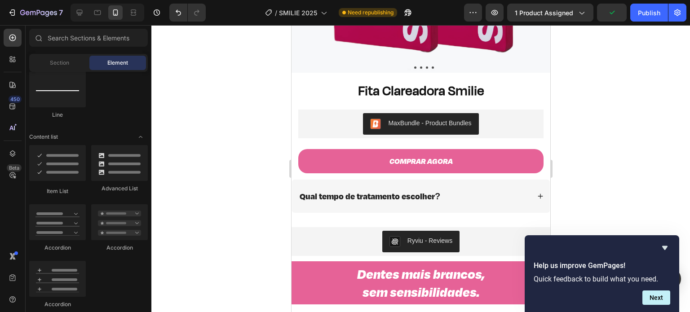
scroll to position [229, 0]
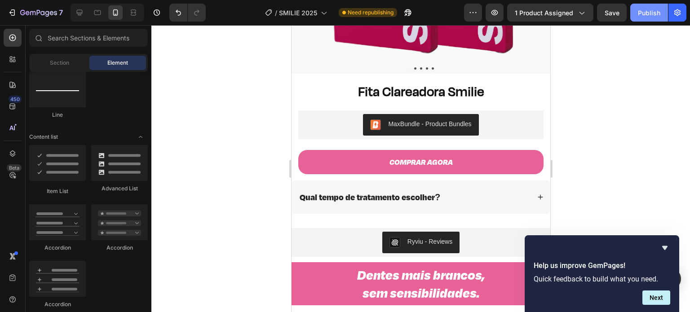
click at [654, 13] on div "Publish" at bounding box center [649, 12] width 22 height 9
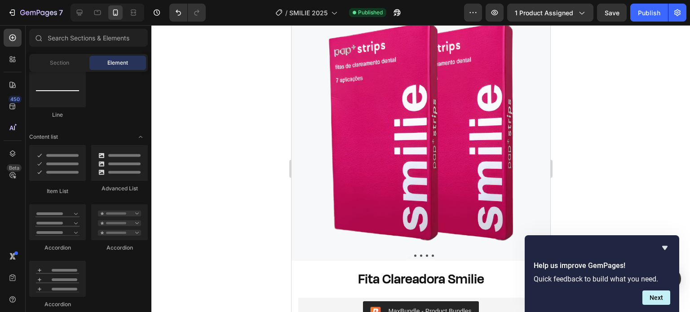
scroll to position [0, 0]
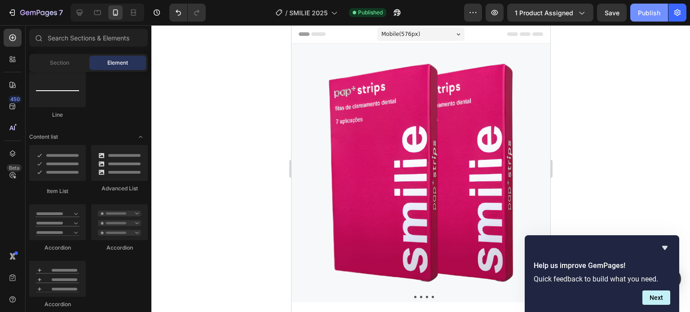
click at [652, 11] on div "Publish" at bounding box center [649, 12] width 22 height 9
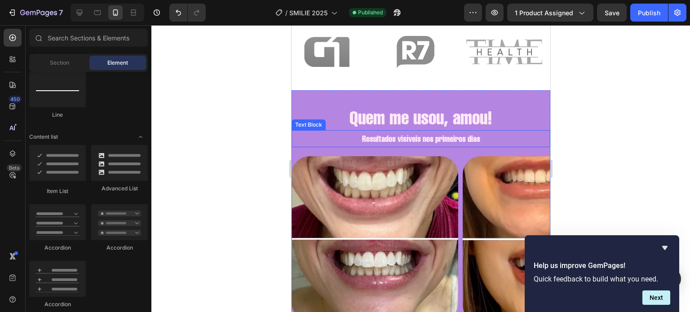
scroll to position [661, 0]
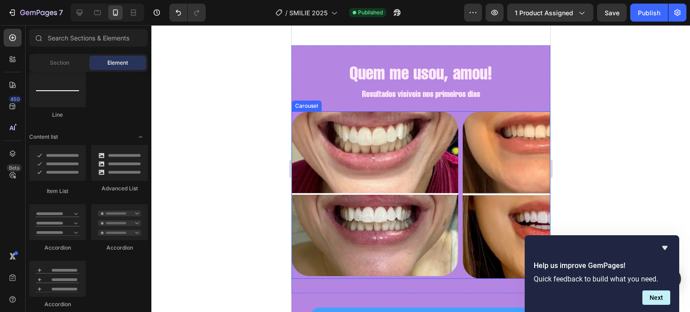
click at [460, 114] on div "Image Image Image Image Image Image" at bounding box center [420, 195] width 259 height 168
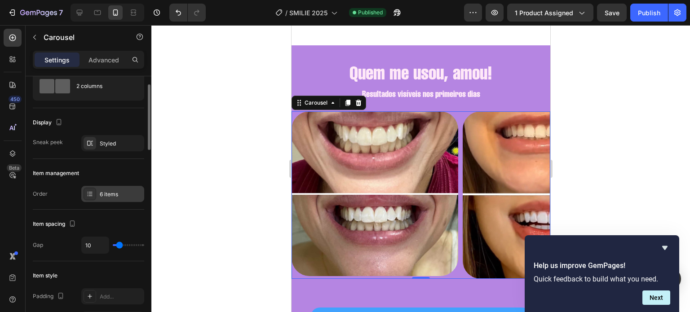
scroll to position [32, 0]
click at [104, 201] on div "6 items" at bounding box center [112, 194] width 63 height 16
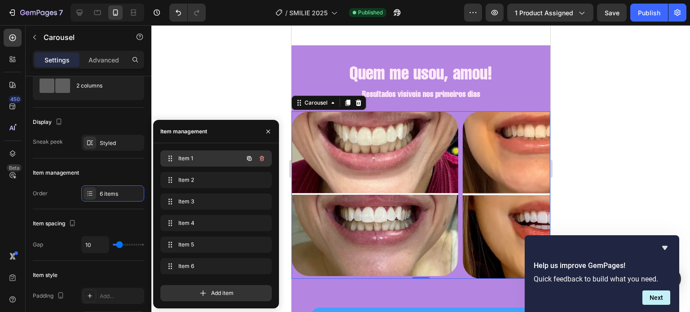
click at [233, 153] on div "Item 1 Item 1" at bounding box center [203, 158] width 79 height 13
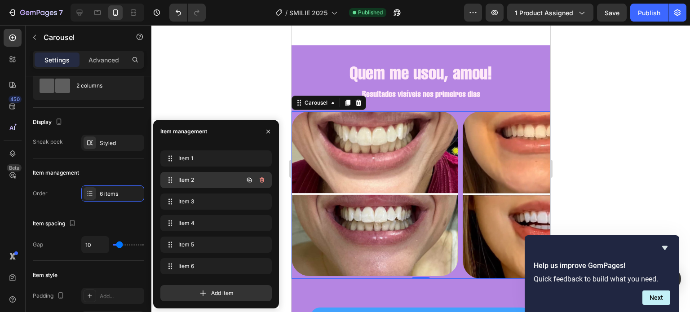
click at [228, 177] on span "Item 2" at bounding box center [203, 180] width 51 height 8
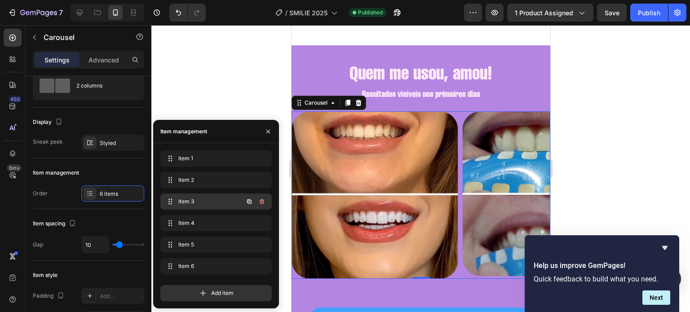
click at [217, 204] on span "Item 3" at bounding box center [203, 202] width 51 height 8
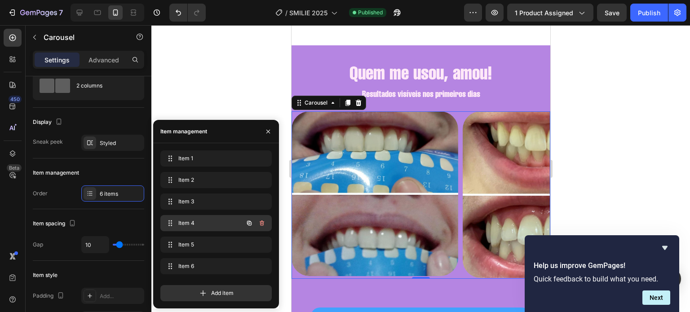
click at [215, 220] on span "Item 4" at bounding box center [203, 223] width 51 height 8
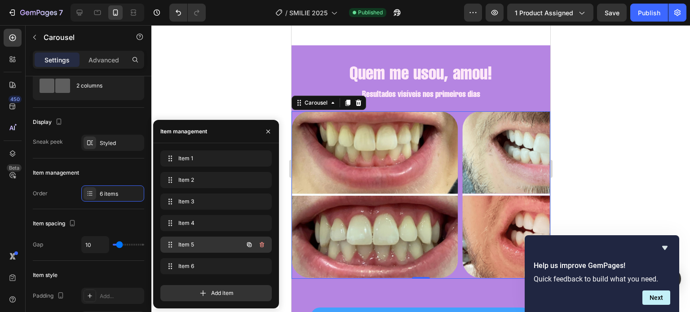
click at [211, 240] on div "Item 5 Item 5" at bounding box center [203, 245] width 79 height 13
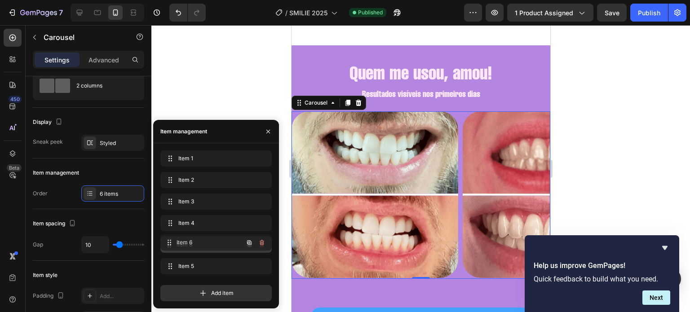
drag, startPoint x: 209, startPoint y: 262, endPoint x: 209, endPoint y: 239, distance: 23.8
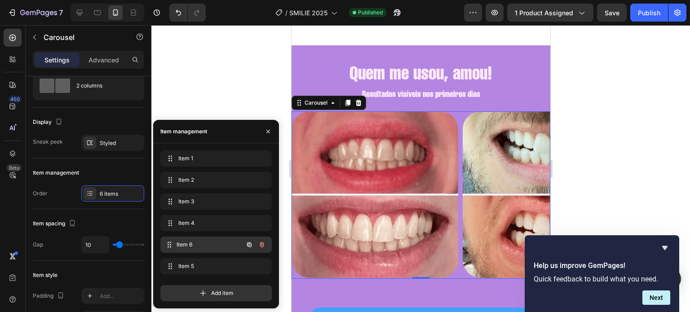
click at [204, 242] on span "Item 6" at bounding box center [210, 245] width 66 height 8
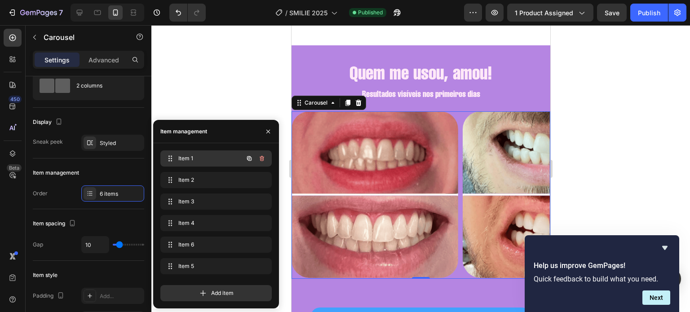
click at [210, 161] on span "Item 1" at bounding box center [203, 159] width 51 height 8
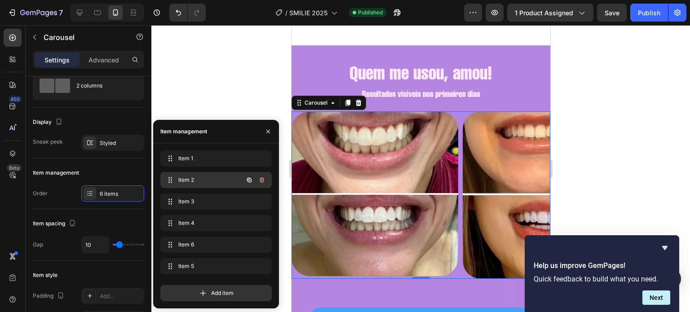
click at [209, 176] on span "Item 2" at bounding box center [203, 180] width 51 height 8
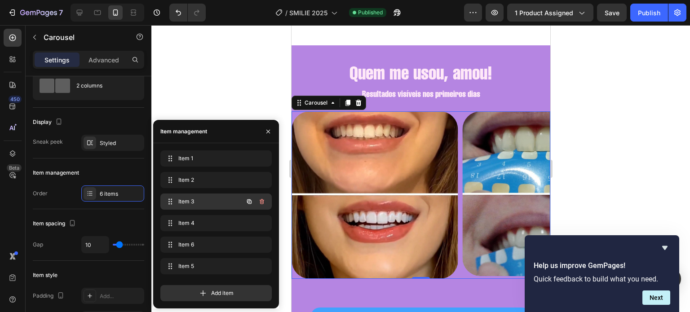
click at [208, 199] on span "Item 3" at bounding box center [203, 202] width 51 height 8
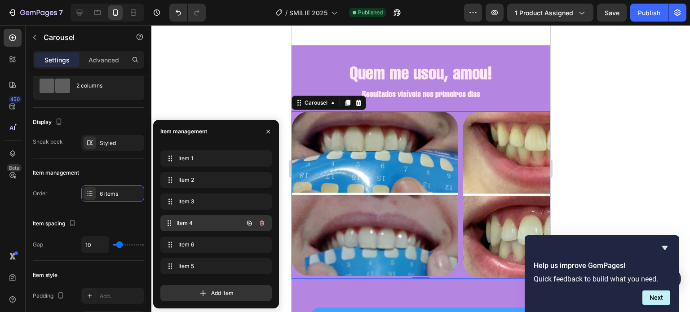
click at [209, 221] on span "Item 4" at bounding box center [210, 223] width 66 height 8
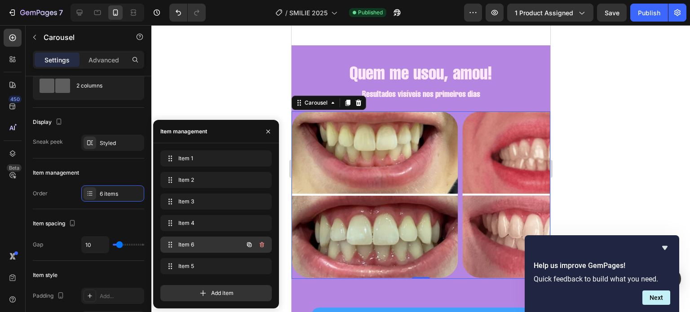
click at [210, 243] on span "Item 6" at bounding box center [203, 245] width 51 height 8
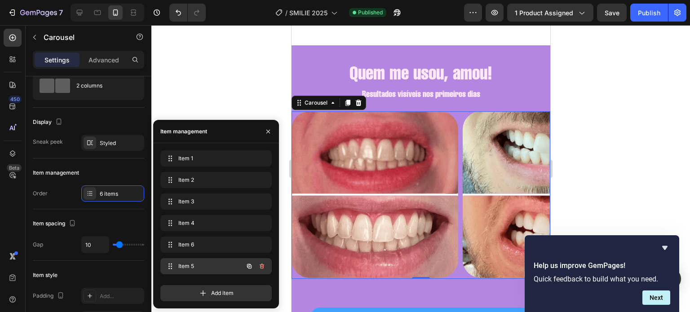
click at [210, 267] on span "Item 5" at bounding box center [203, 266] width 51 height 8
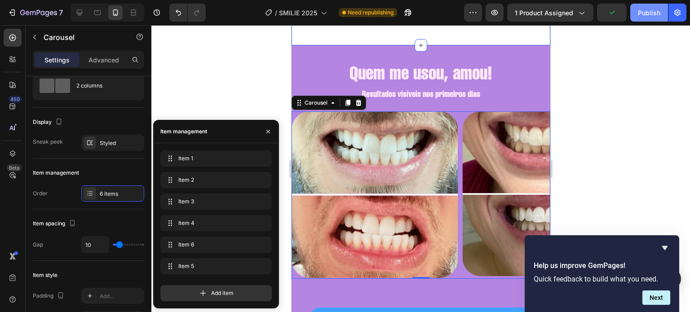
click at [643, 9] on div "Publish" at bounding box center [649, 12] width 22 height 9
